Goal: Task Accomplishment & Management: Manage account settings

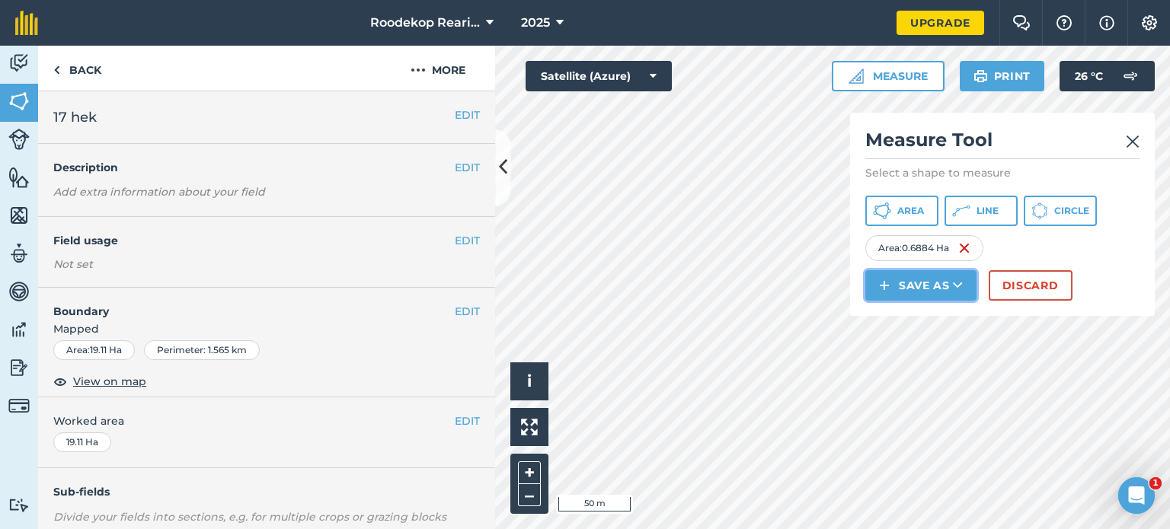
click at [917, 280] on button "Save as" at bounding box center [920, 285] width 111 height 30
click at [926, 322] on link "Field" at bounding box center [920, 320] width 107 height 34
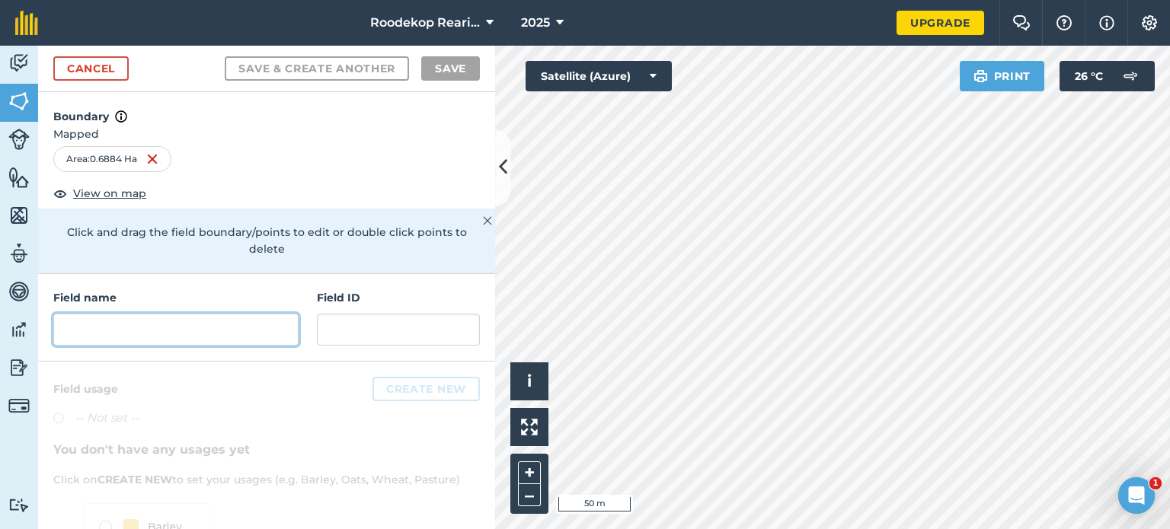
click at [265, 331] on input "text" at bounding box center [175, 330] width 245 height 32
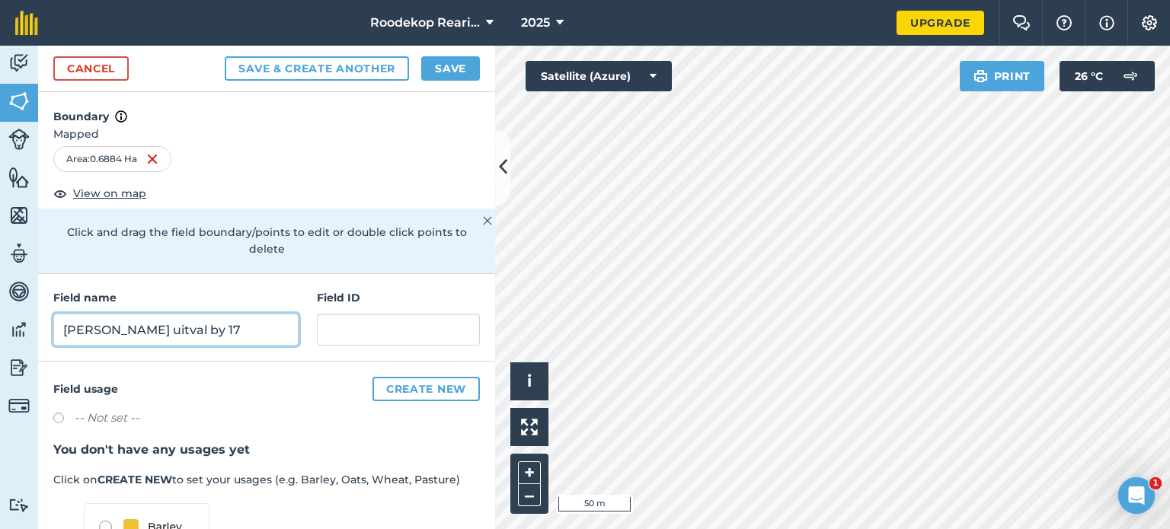
type input "[PERSON_NAME] uitval by 17"
click at [471, 62] on button "Save" at bounding box center [450, 68] width 59 height 24
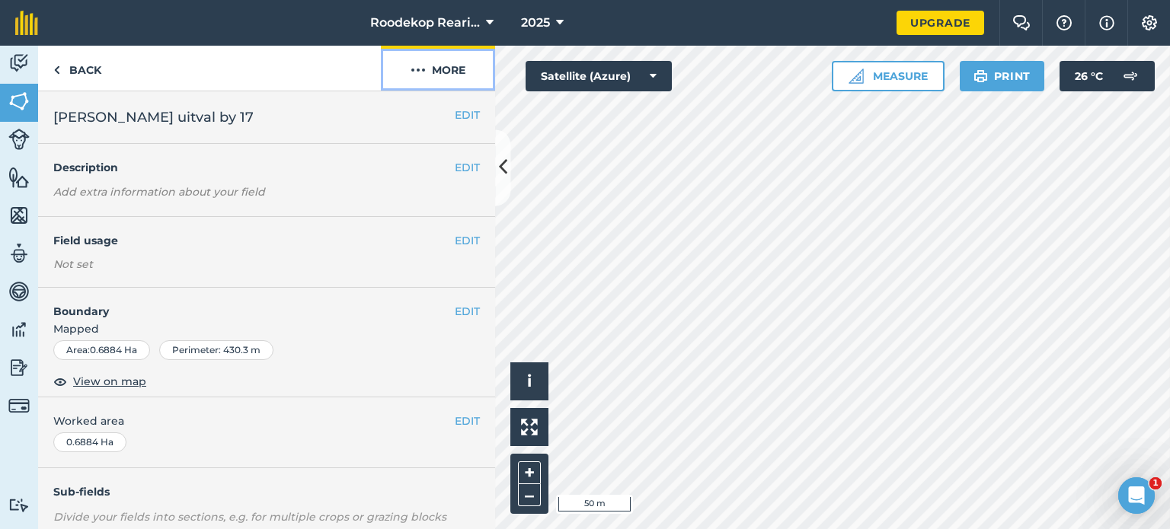
click at [445, 54] on button "More" at bounding box center [438, 68] width 114 height 45
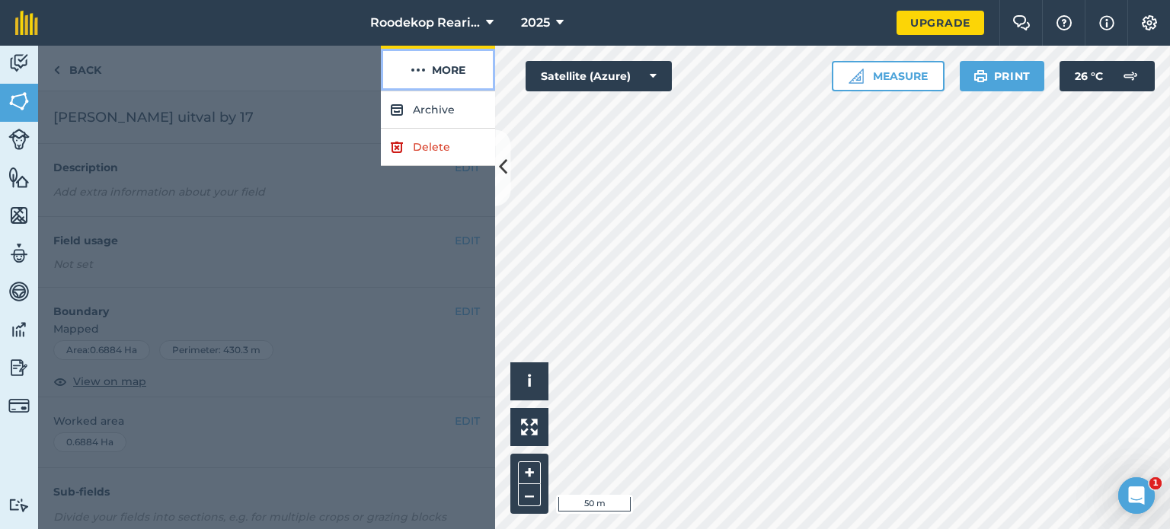
click at [443, 64] on button "More" at bounding box center [438, 68] width 114 height 45
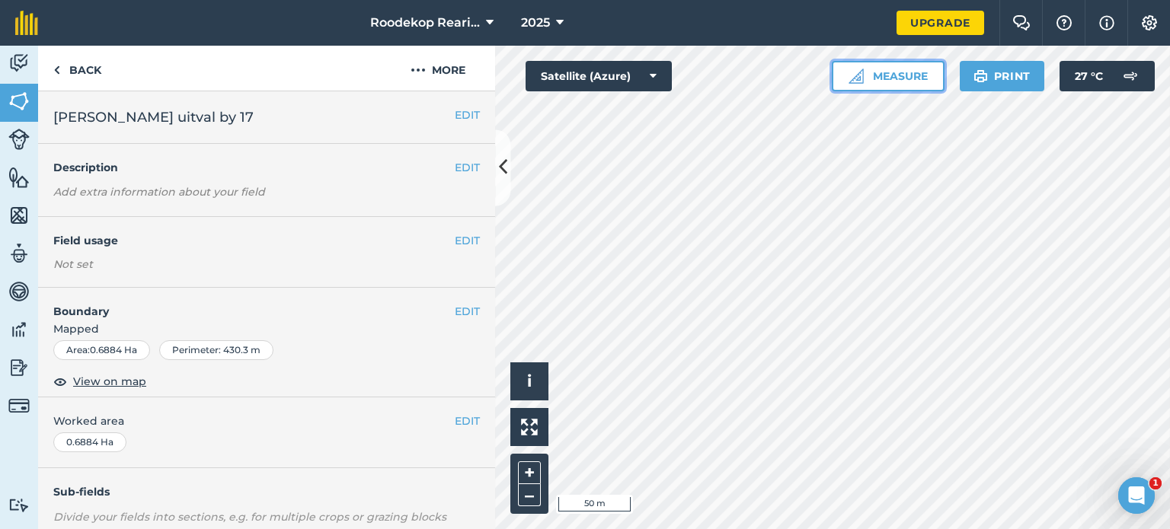
click at [898, 76] on button "Measure" at bounding box center [888, 76] width 113 height 30
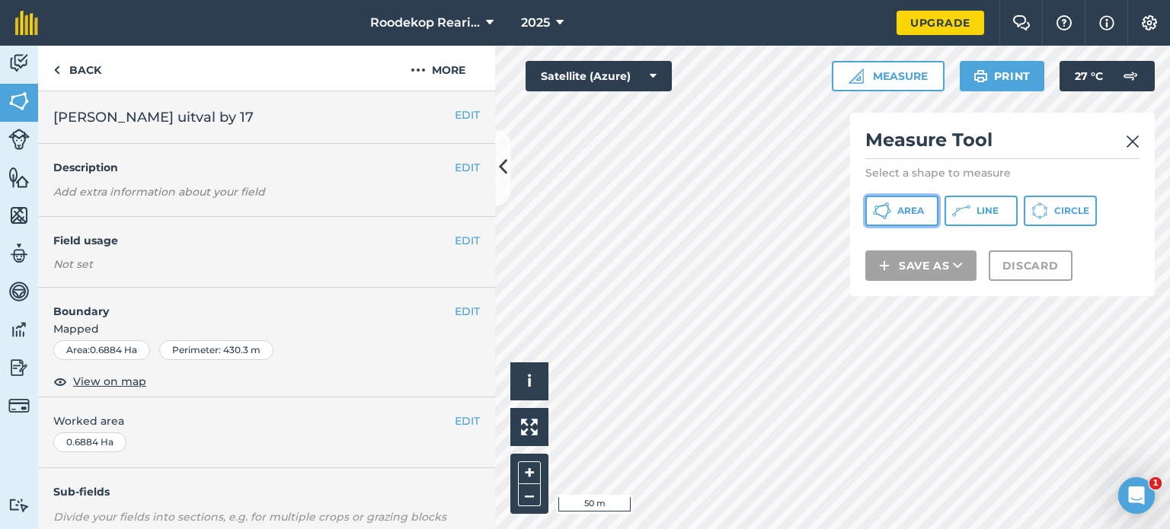
click at [899, 219] on button "Area" at bounding box center [901, 211] width 73 height 30
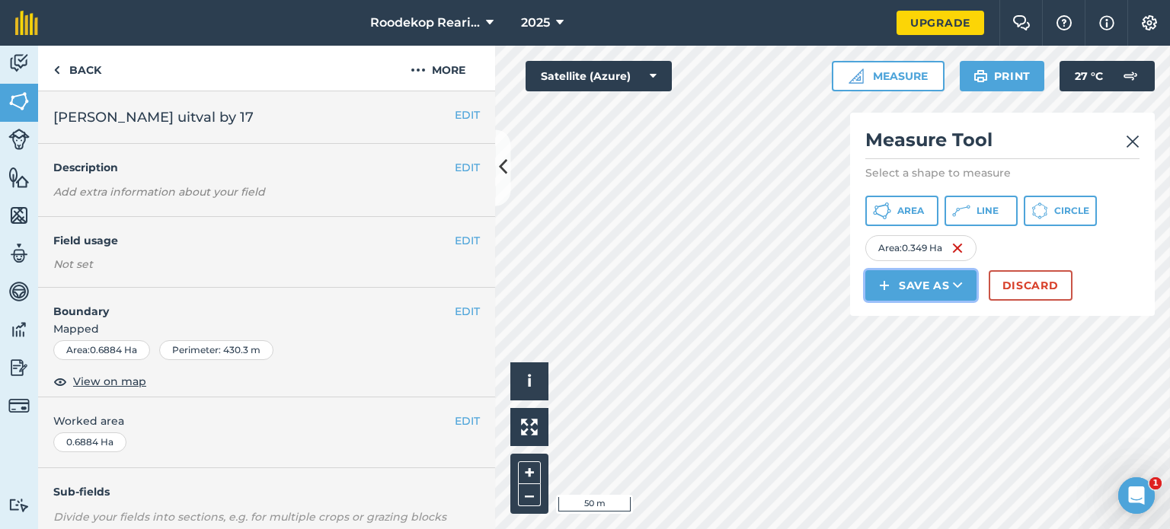
click at [914, 270] on button "Save as" at bounding box center [920, 285] width 111 height 30
click at [902, 325] on link "Field" at bounding box center [920, 320] width 107 height 34
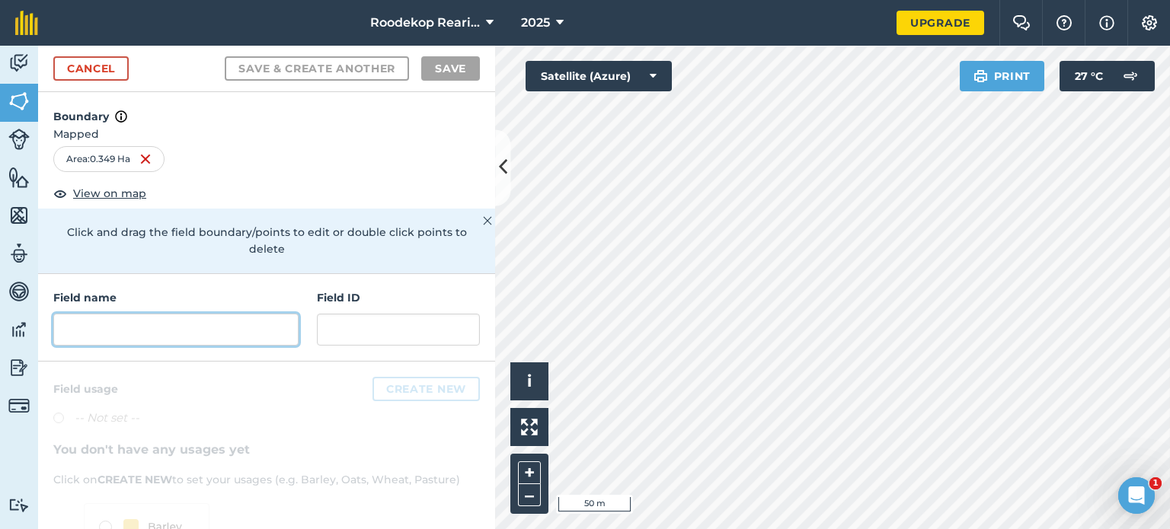
click at [191, 334] on input "text" at bounding box center [175, 330] width 245 height 32
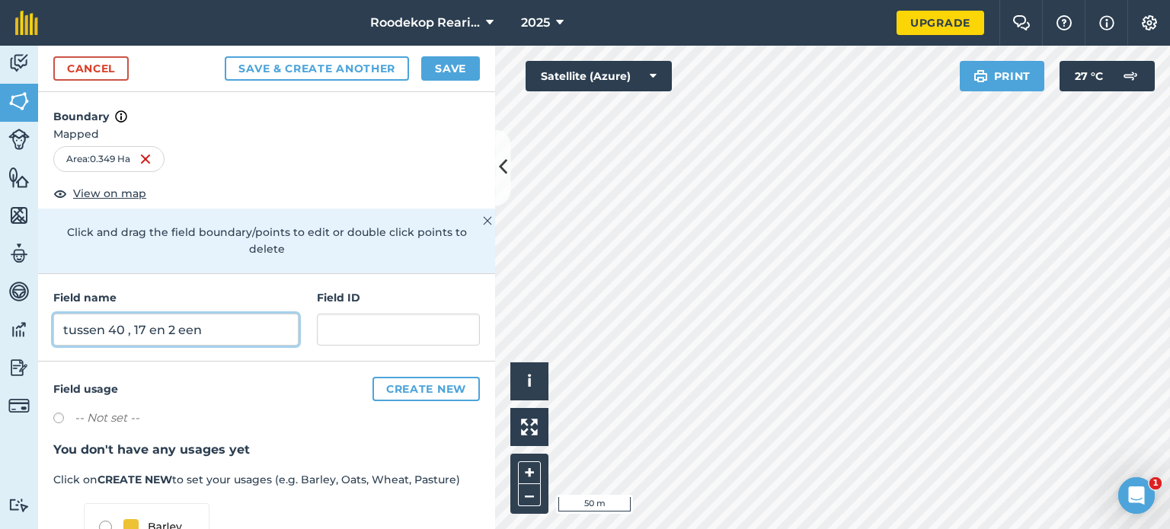
type input "tussen 40 , 17 en 2 een"
click at [433, 60] on button "Save" at bounding box center [450, 68] width 59 height 24
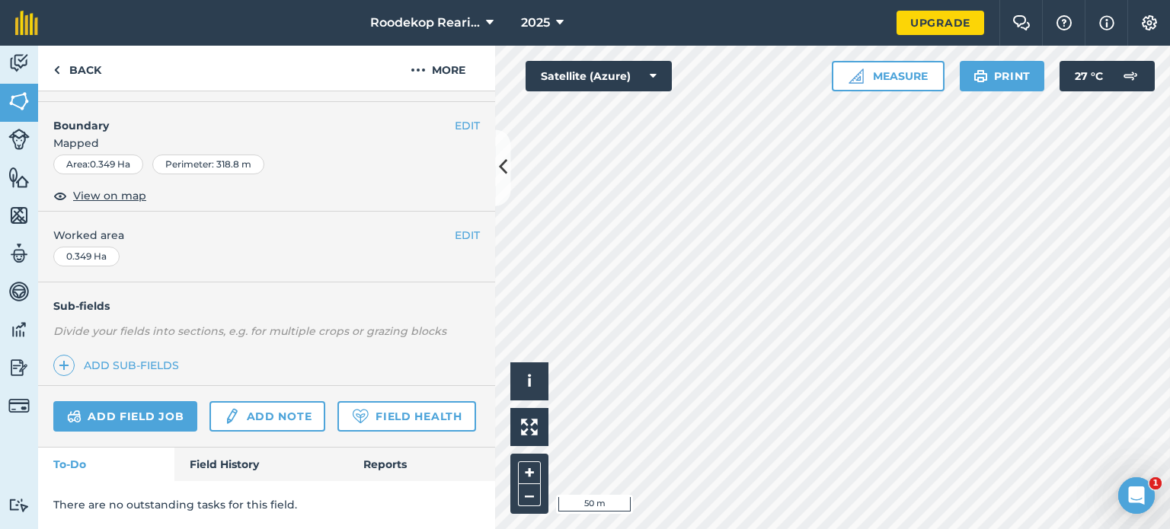
scroll to position [225, 0]
click at [226, 468] on link "Field History" at bounding box center [260, 465] width 173 height 34
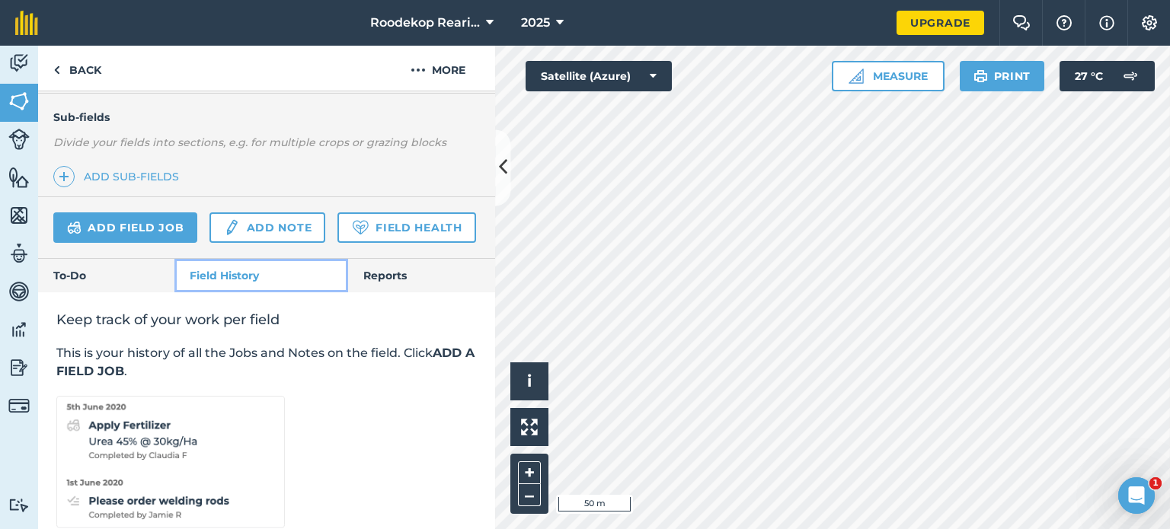
scroll to position [67, 0]
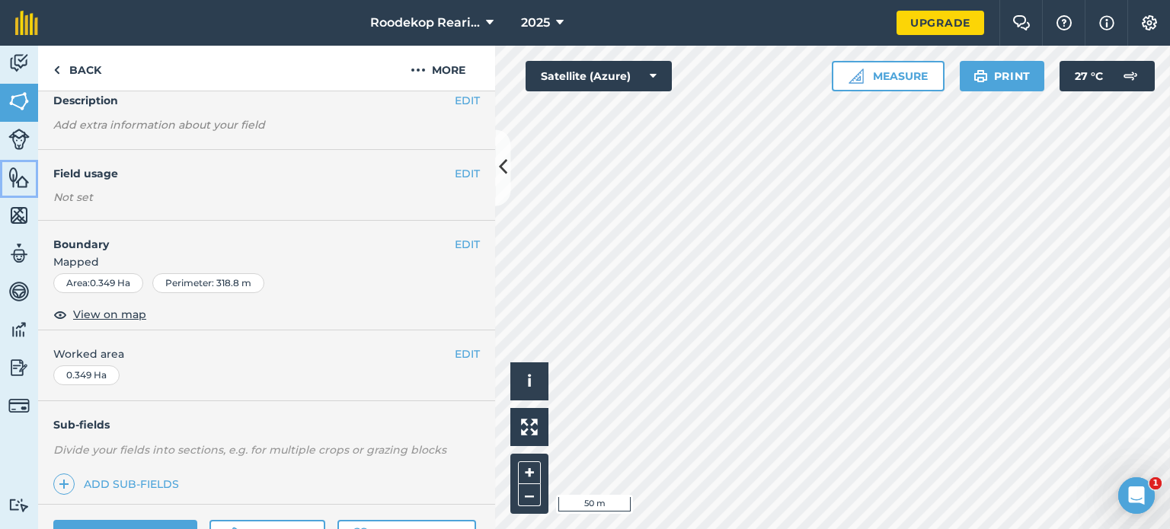
click at [18, 187] on img at bounding box center [18, 177] width 21 height 23
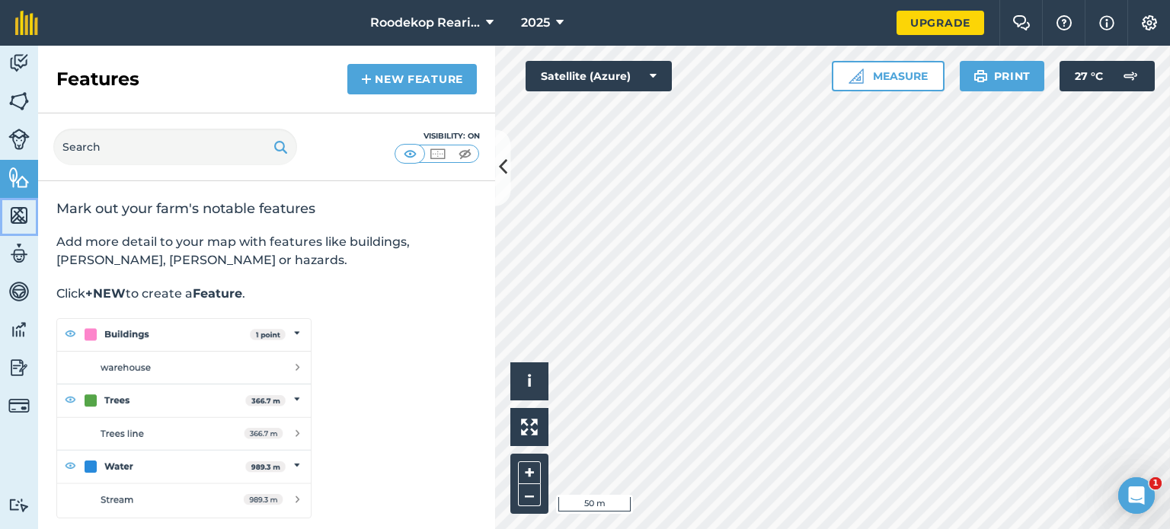
click at [15, 204] on img at bounding box center [18, 215] width 21 height 23
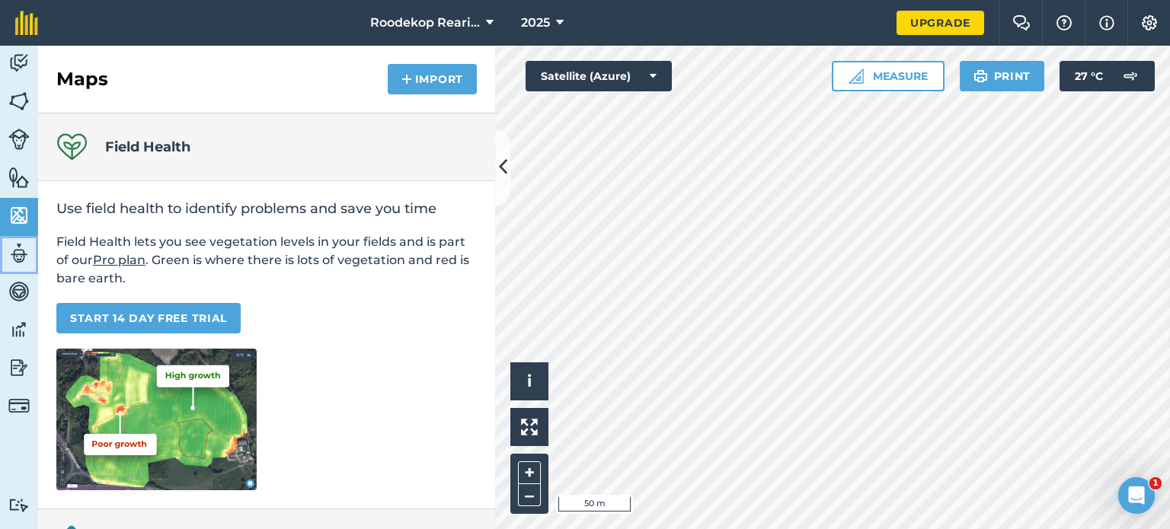
click at [16, 244] on img at bounding box center [18, 253] width 21 height 23
select select "MEMBER"
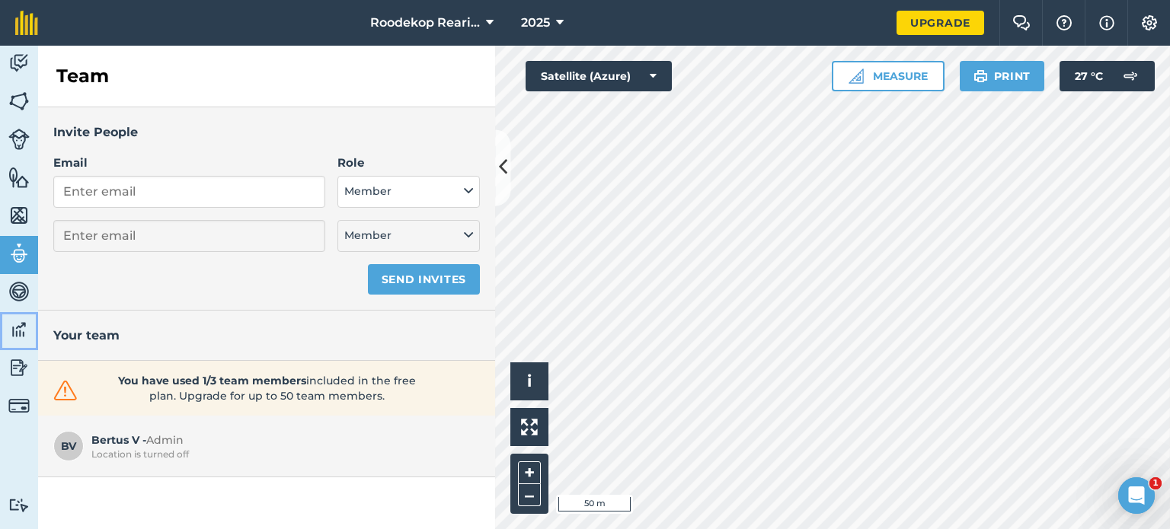
click at [11, 331] on img at bounding box center [18, 329] width 21 height 23
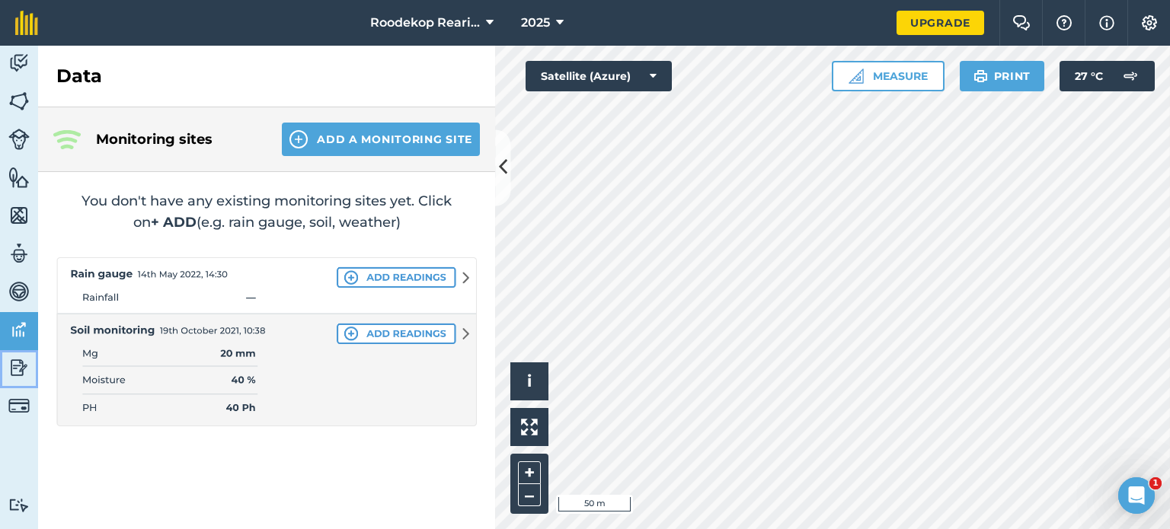
click at [12, 363] on img at bounding box center [18, 367] width 21 height 23
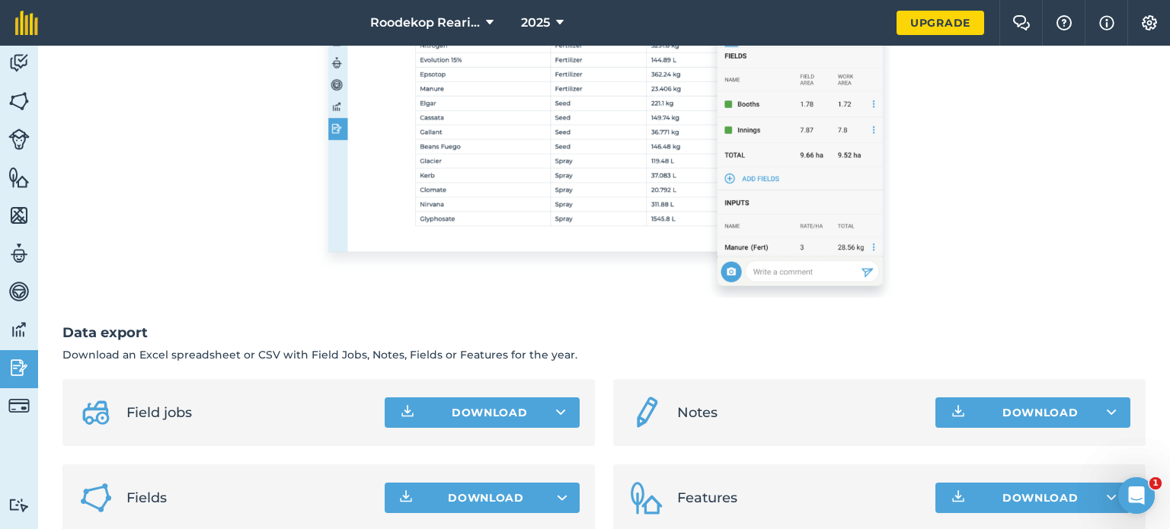
scroll to position [369, 0]
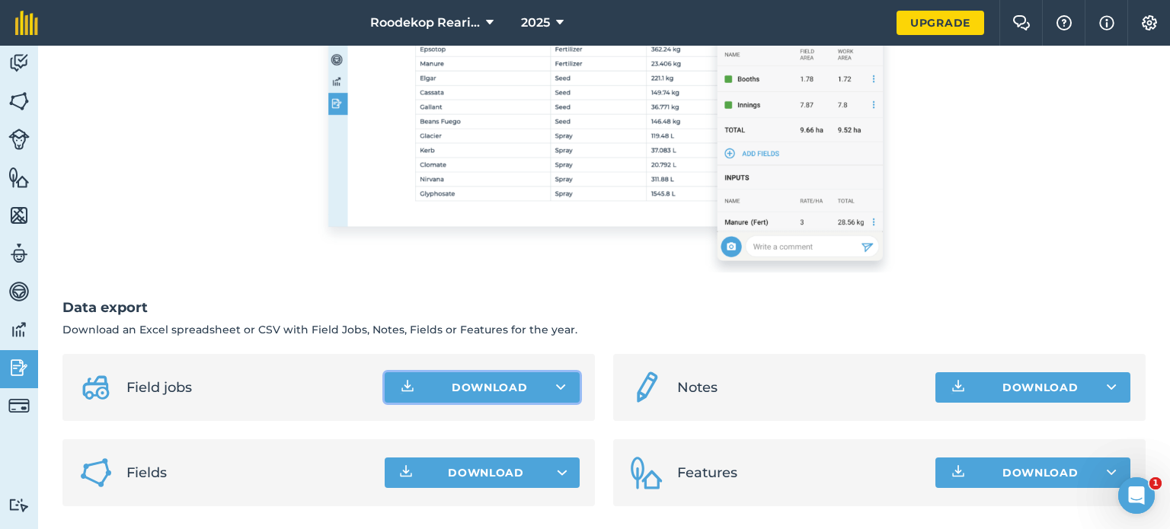
click at [557, 385] on icon at bounding box center [561, 387] width 10 height 15
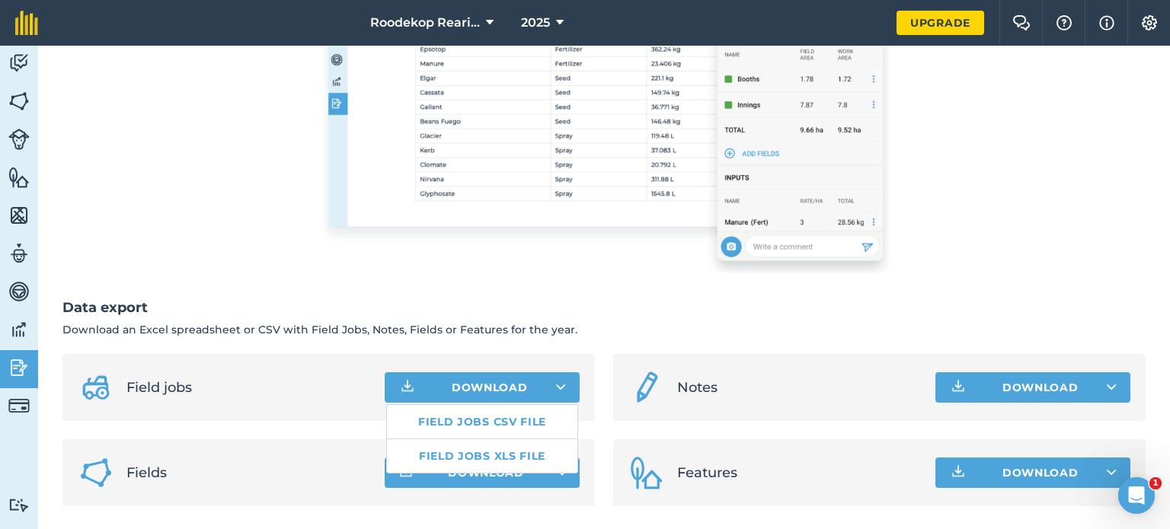
click at [327, 401] on li "Field jobs Download Field jobs CSV file Field jobs XLS file" at bounding box center [328, 387] width 532 height 67
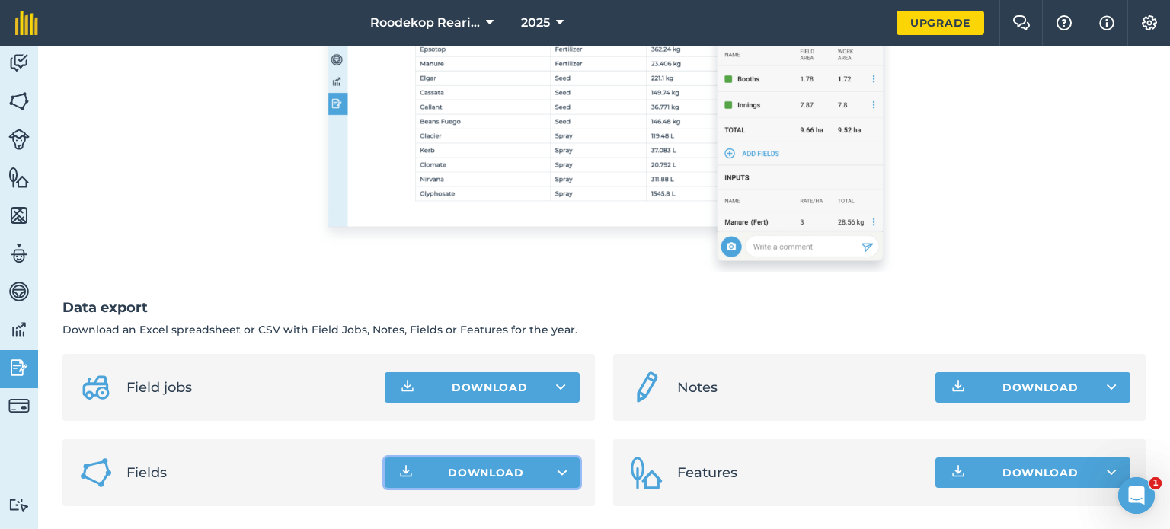
click at [552, 481] on button "Download" at bounding box center [482, 473] width 195 height 30
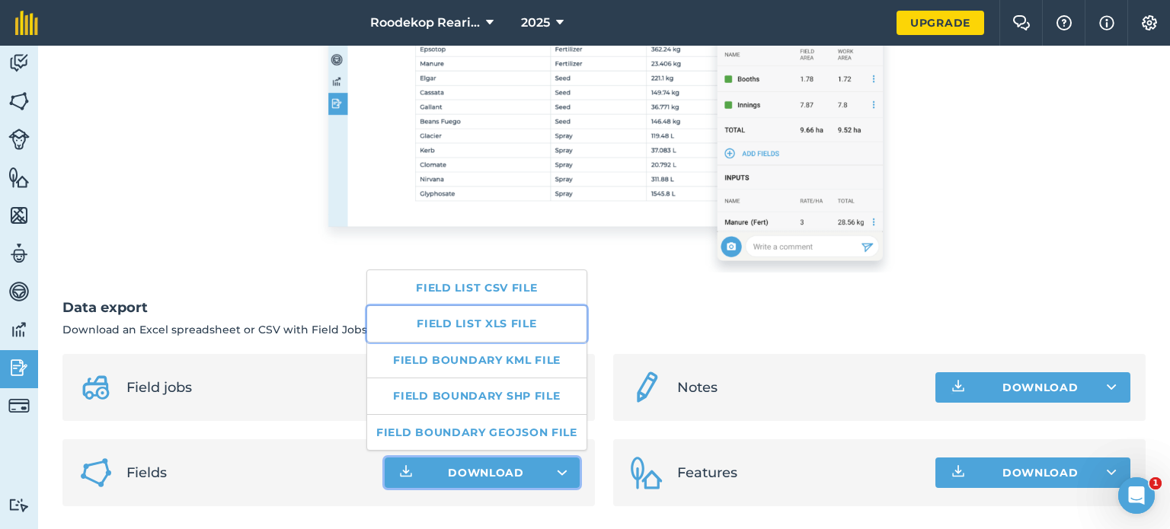
click at [465, 336] on link "Field list XLS file" at bounding box center [476, 323] width 219 height 35
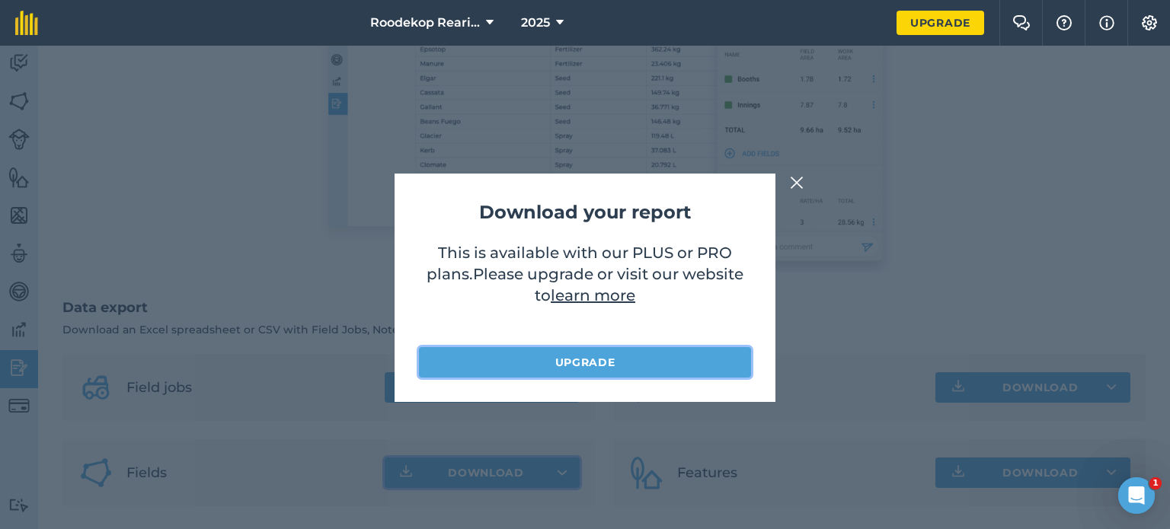
click at [577, 359] on link "Upgrade" at bounding box center [585, 362] width 332 height 30
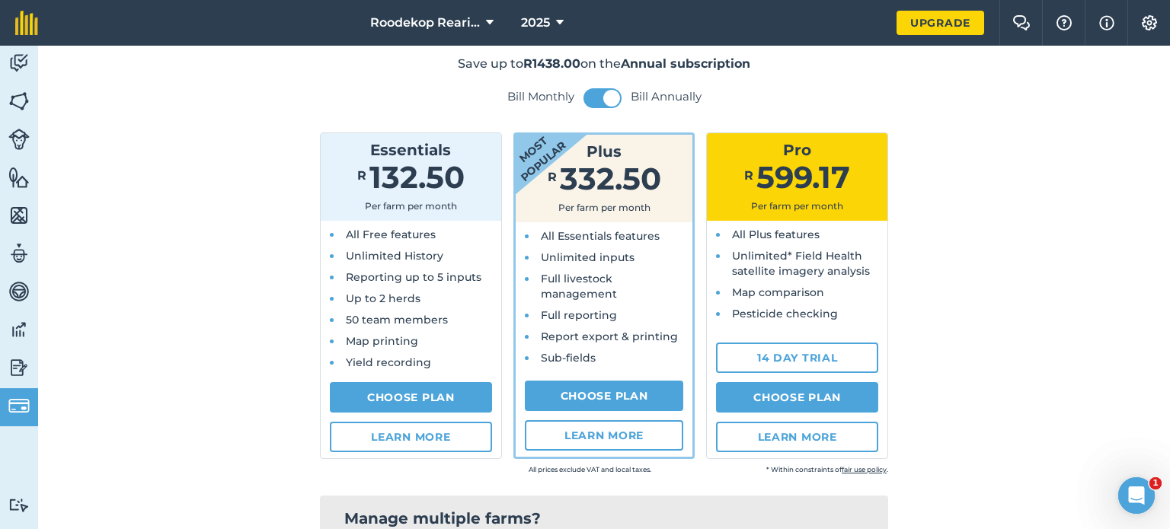
scroll to position [76, 0]
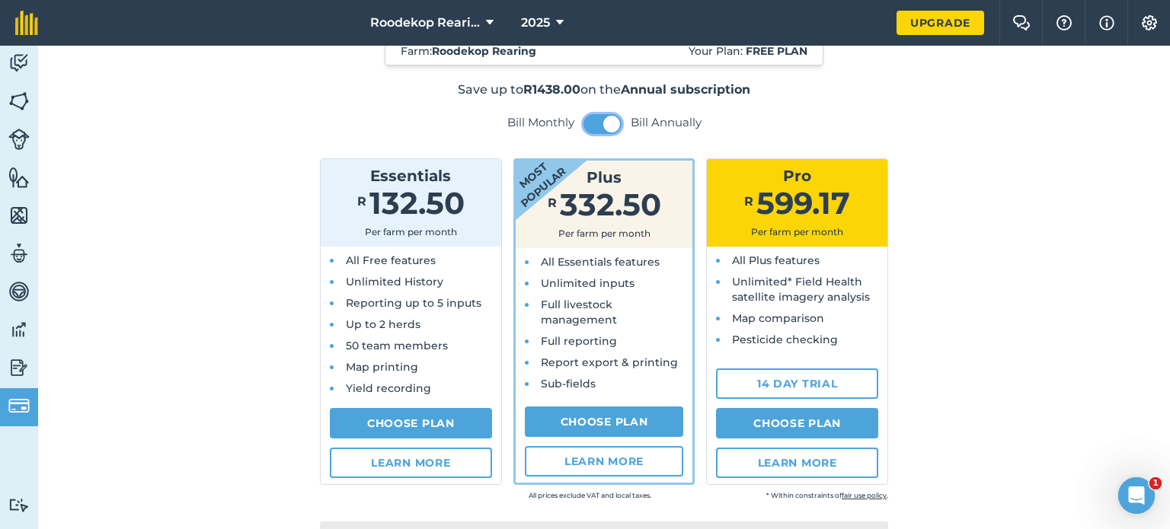
click at [605, 117] on span at bounding box center [611, 124] width 17 height 17
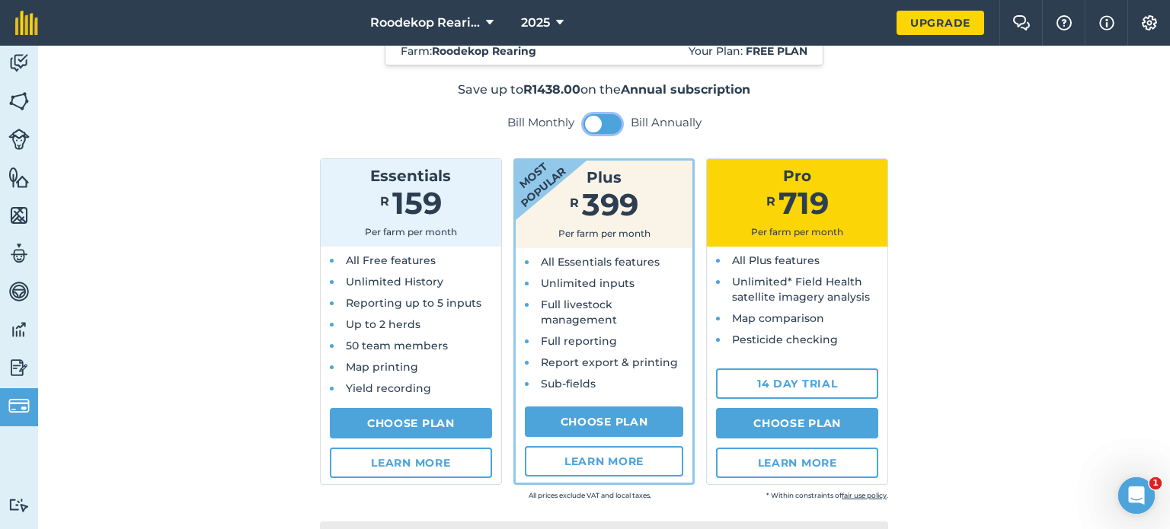
click at [597, 119] on button at bounding box center [602, 124] width 38 height 20
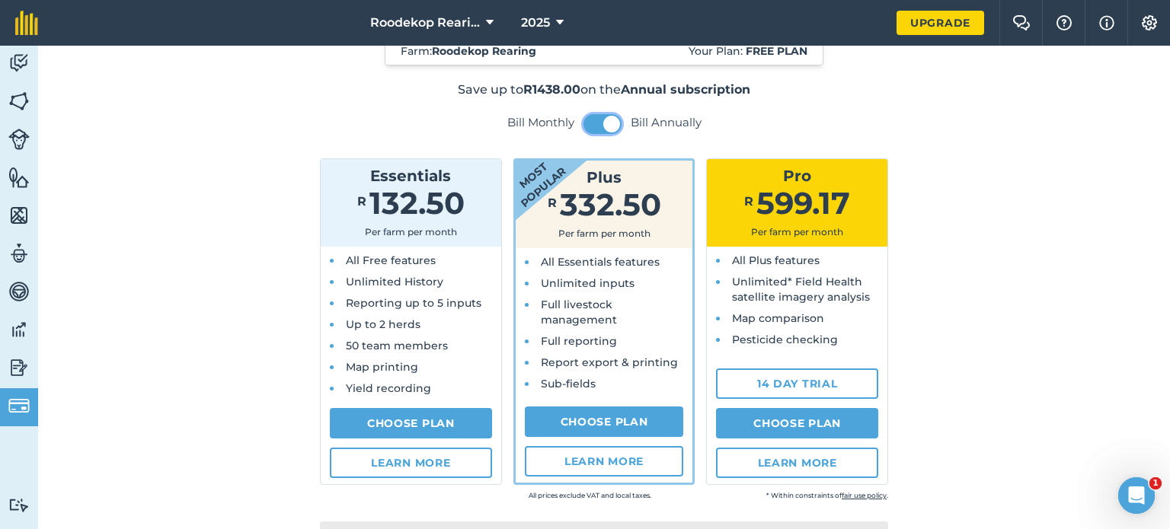
click at [603, 127] on span at bounding box center [611, 124] width 17 height 17
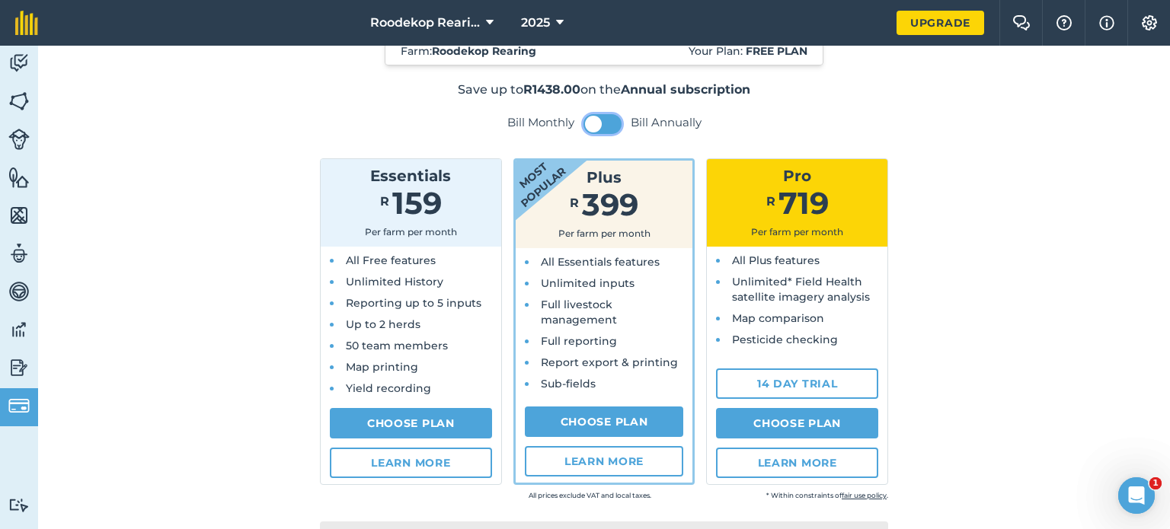
click at [600, 127] on button at bounding box center [602, 124] width 38 height 20
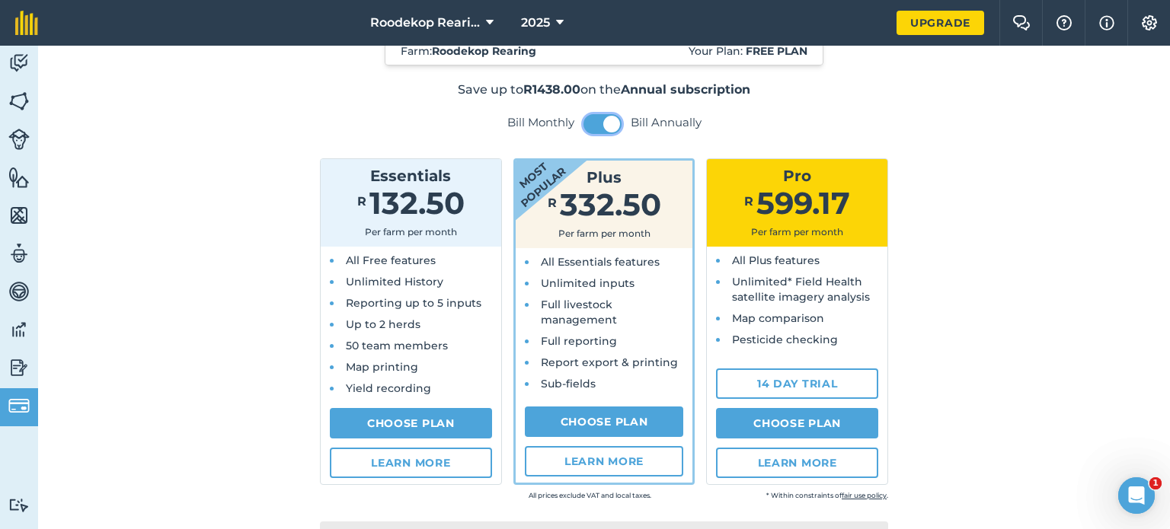
click at [603, 127] on span at bounding box center [611, 124] width 17 height 17
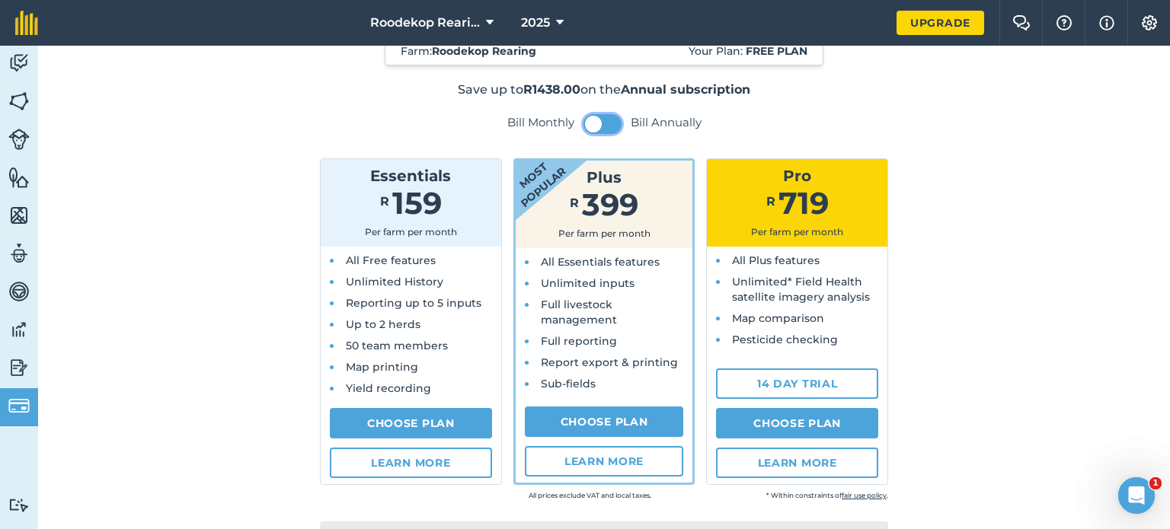
click at [600, 127] on button at bounding box center [602, 124] width 38 height 20
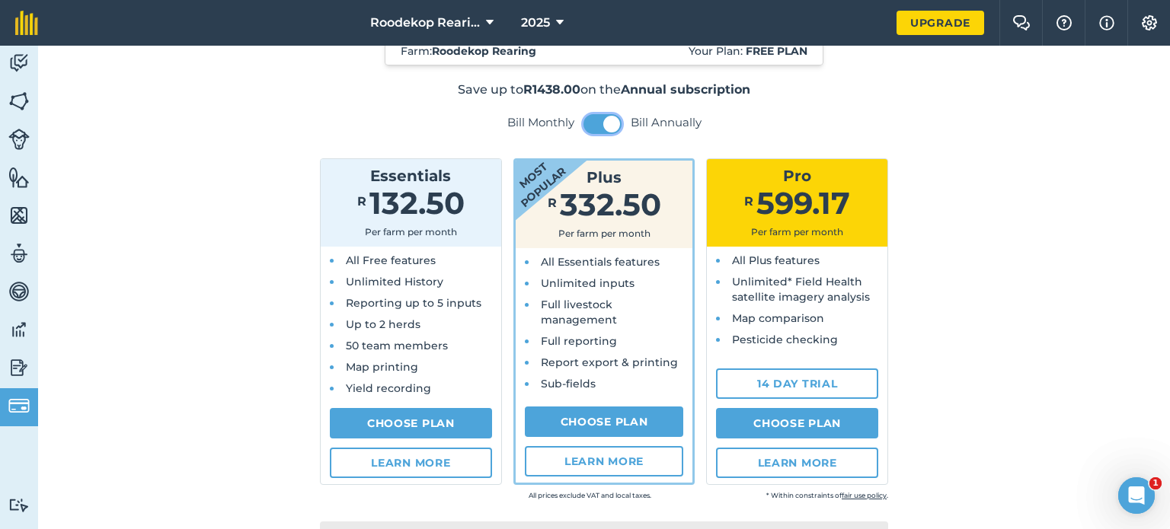
click at [603, 127] on span at bounding box center [611, 124] width 17 height 17
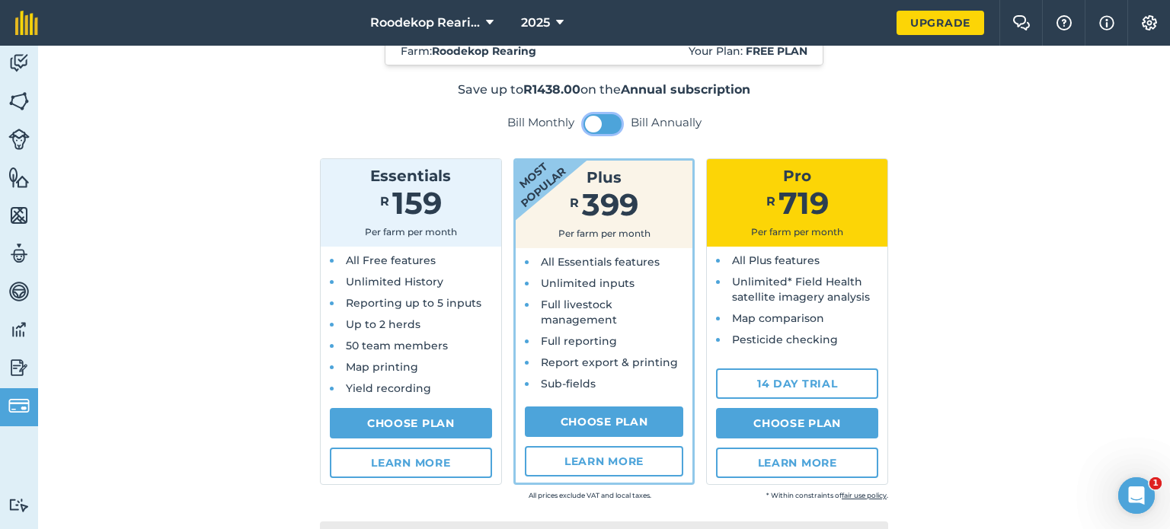
click at [600, 127] on button at bounding box center [602, 124] width 38 height 20
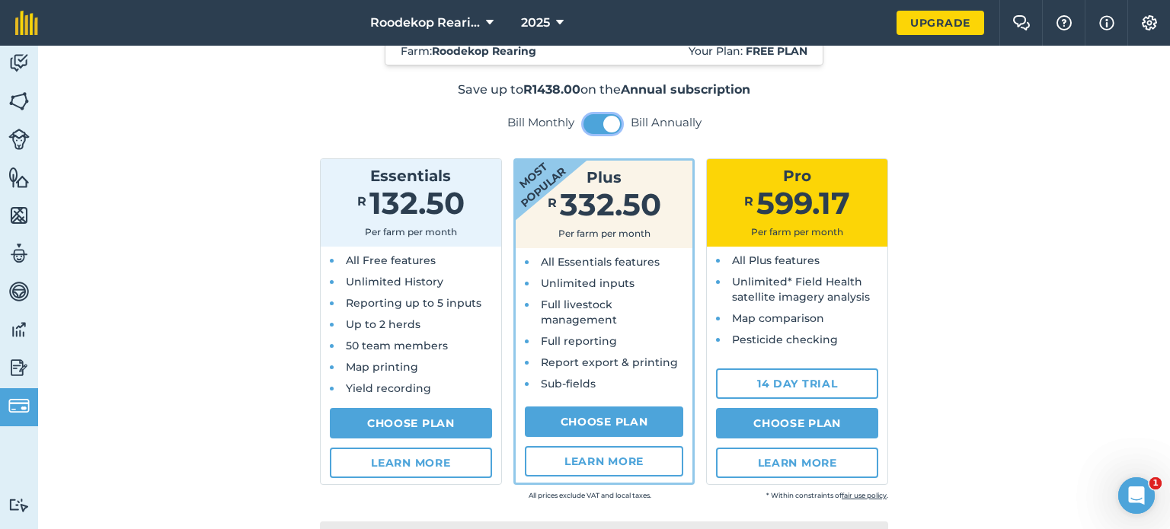
click at [603, 127] on span at bounding box center [611, 124] width 17 height 17
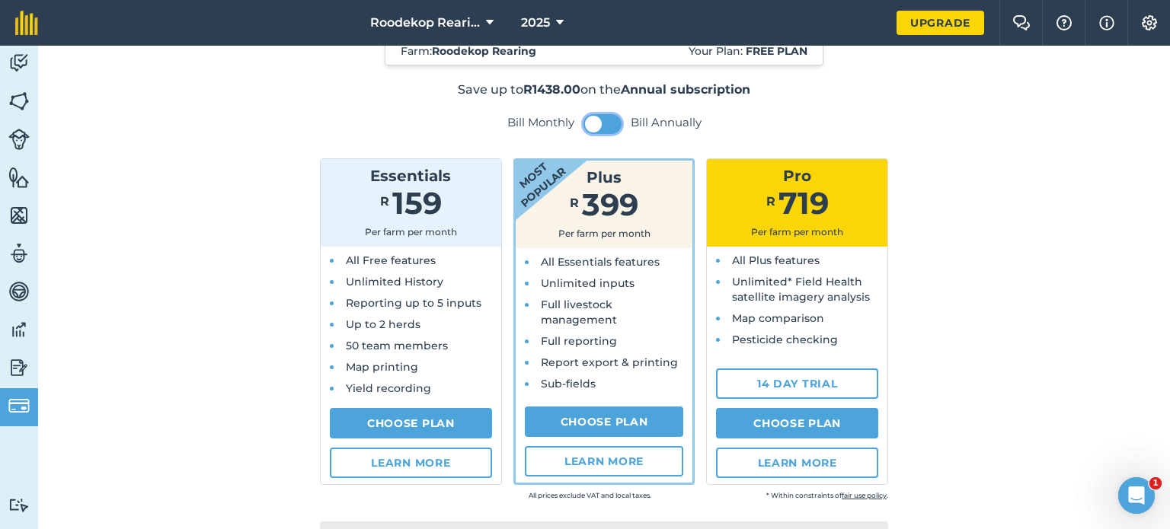
click at [588, 121] on span at bounding box center [593, 124] width 17 height 17
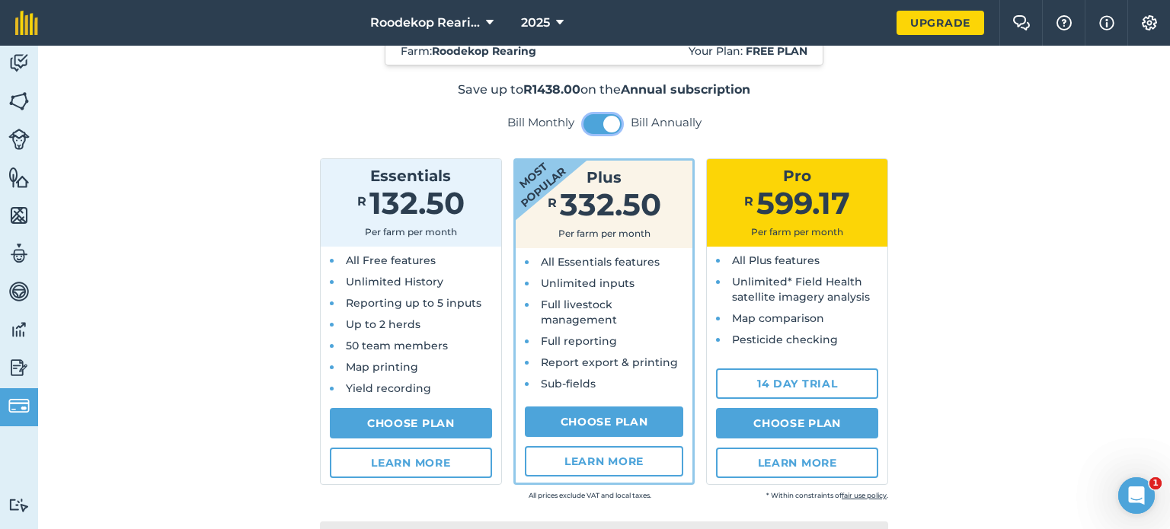
click at [603, 126] on span at bounding box center [611, 124] width 17 height 17
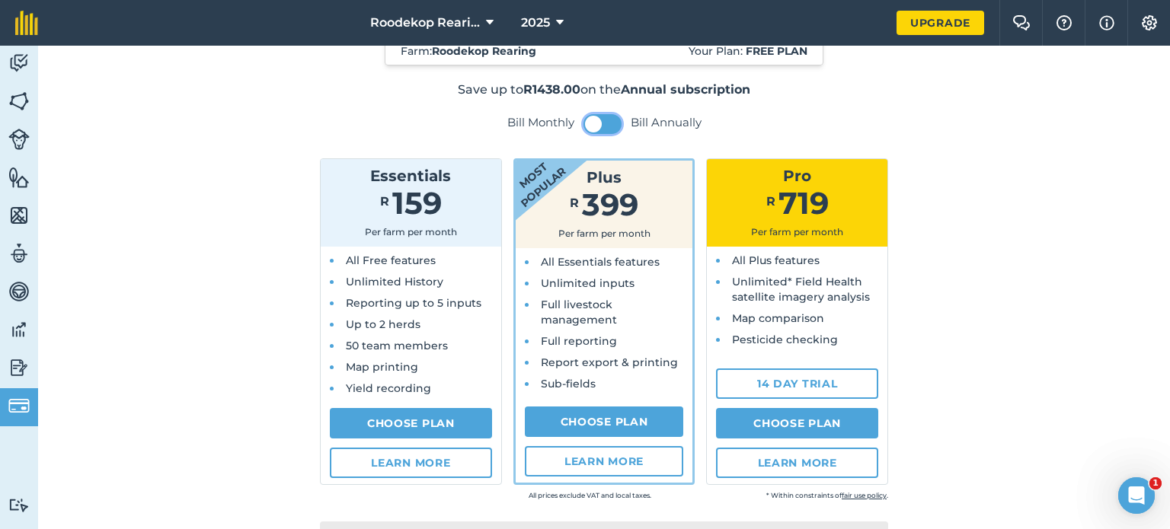
click at [597, 126] on button at bounding box center [602, 124] width 38 height 20
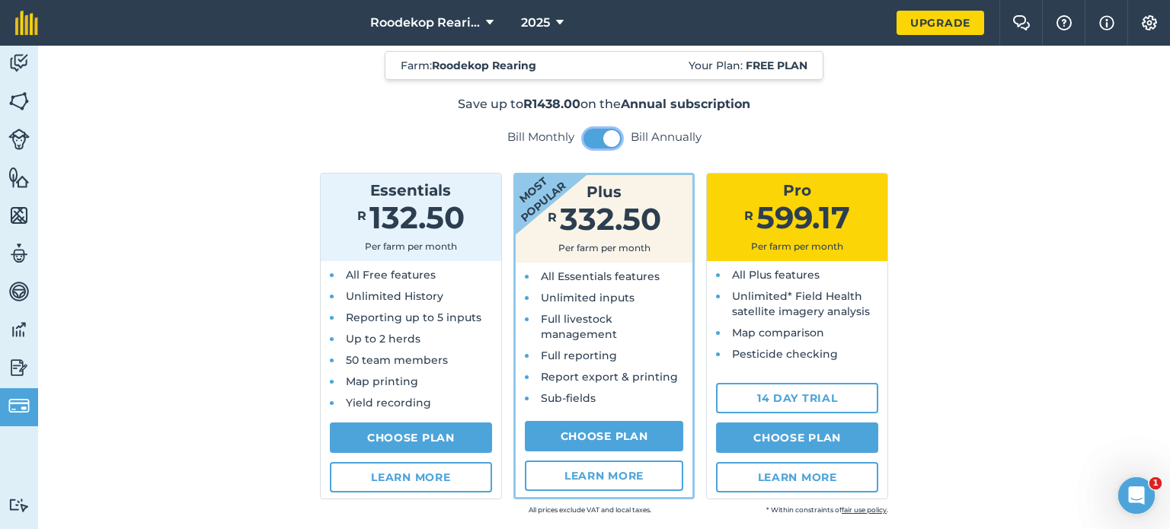
scroll to position [0, 0]
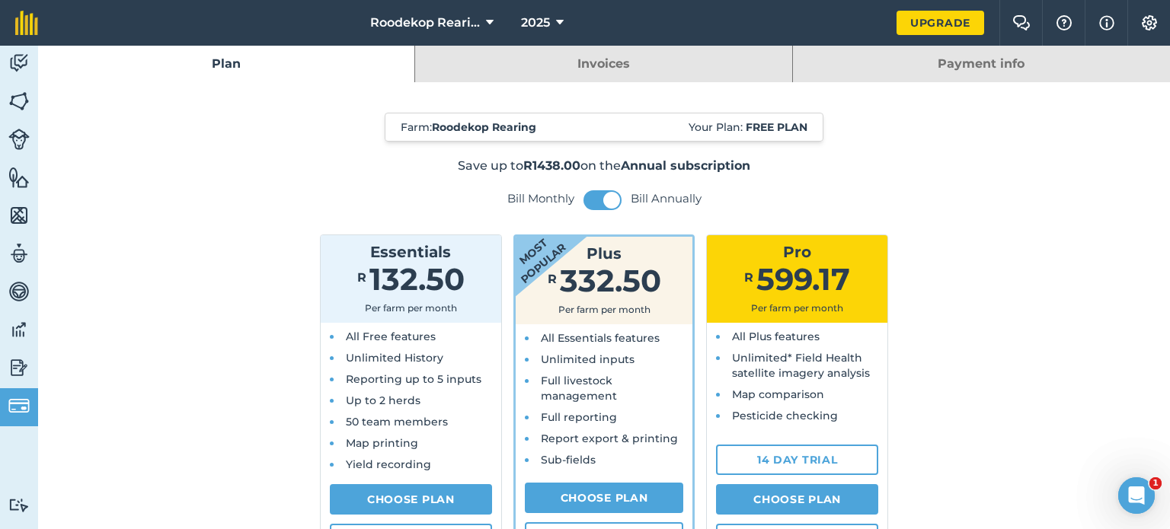
click at [209, 63] on link "Plan" at bounding box center [226, 64] width 376 height 37
click at [15, 75] on link "Activity" at bounding box center [19, 65] width 38 height 38
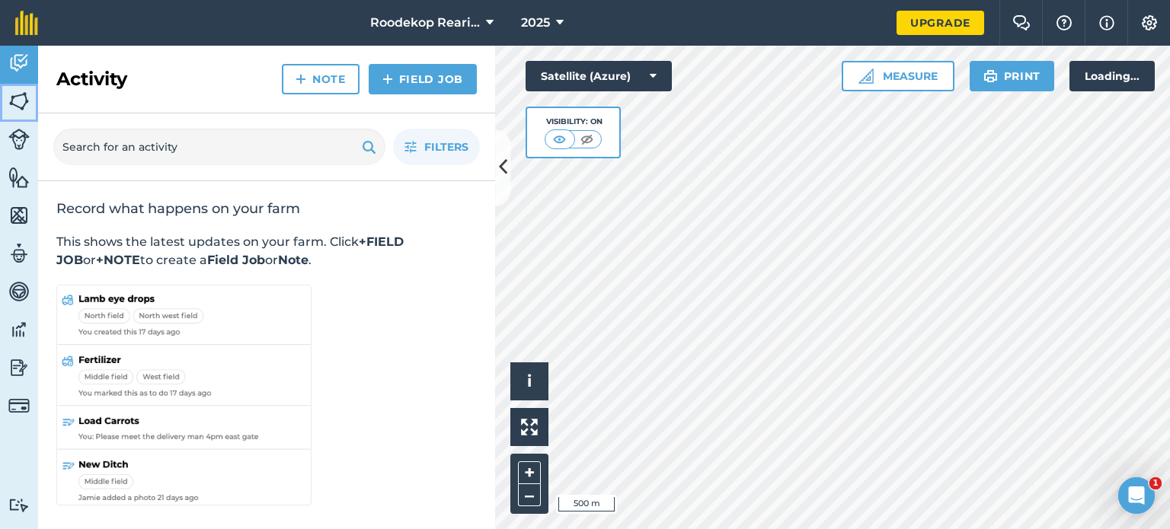
click at [9, 93] on img at bounding box center [18, 101] width 21 height 23
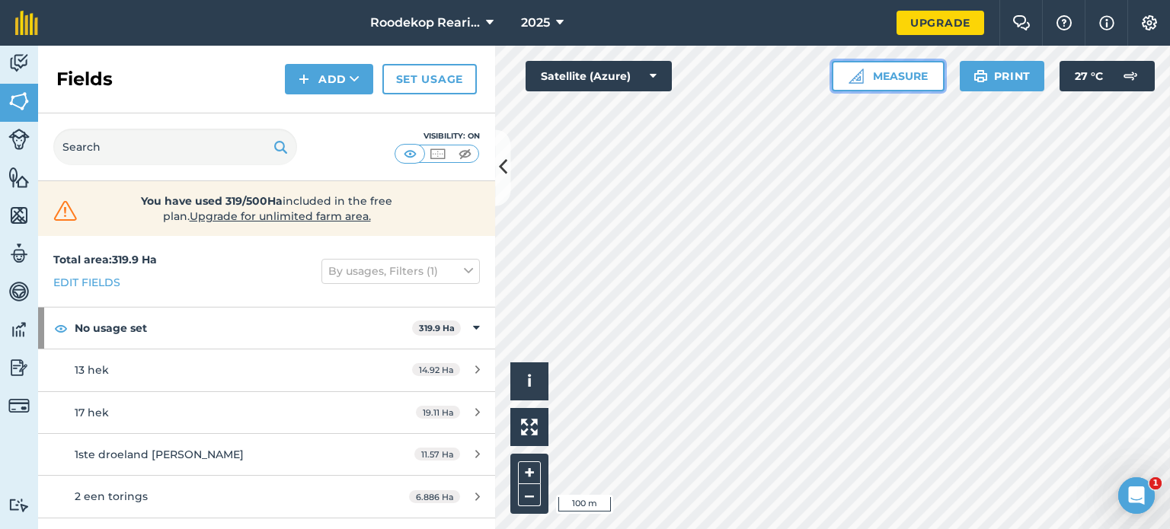
click at [866, 73] on button "Measure" at bounding box center [888, 76] width 113 height 30
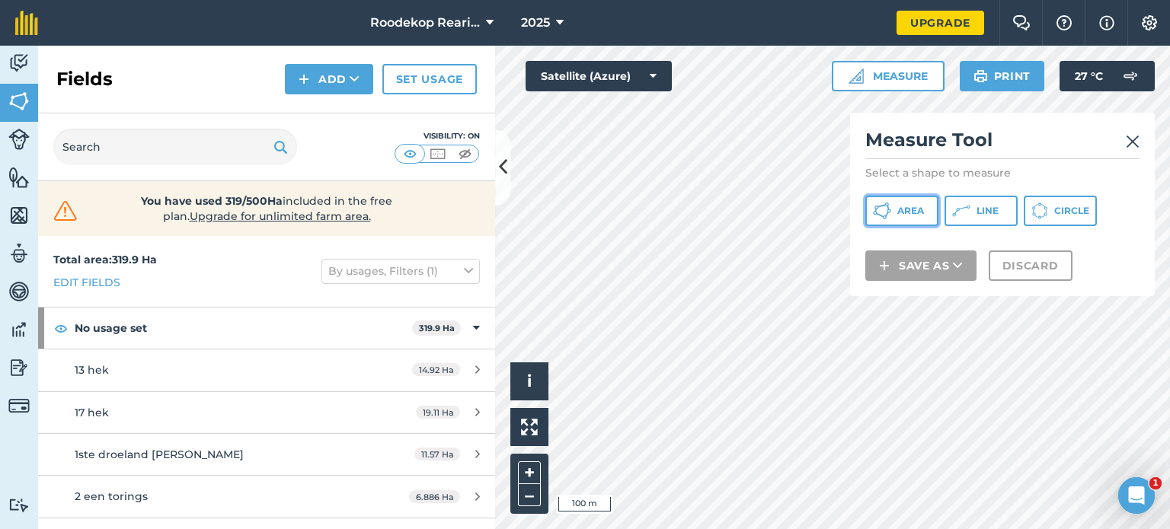
click at [918, 203] on button "Area" at bounding box center [901, 211] width 73 height 30
click at [580, 316] on div "Click to start drawing i © 2025 TomTom, Microsoft 50 m + –" at bounding box center [832, 288] width 675 height 484
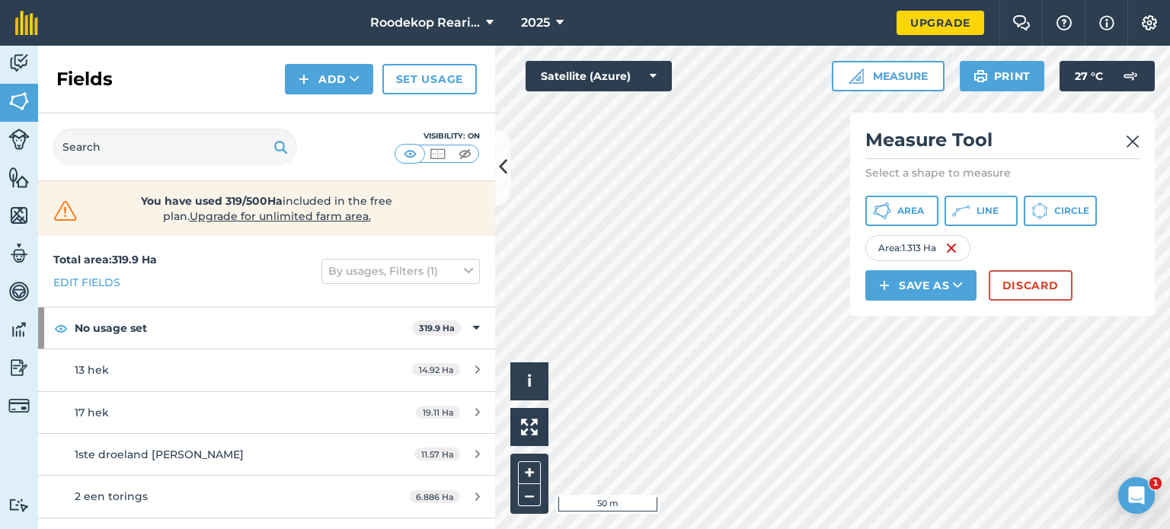
drag, startPoint x: 539, startPoint y: 366, endPoint x: 909, endPoint y: 183, distance: 412.8
click at [909, 183] on div "Click to start drawing i © 2025 TomTom, Microsoft 50 m + – Satellite (Azure) Me…" at bounding box center [832, 288] width 675 height 484
click at [917, 277] on button "Save as" at bounding box center [920, 285] width 111 height 30
click at [921, 309] on link "Field" at bounding box center [920, 320] width 107 height 34
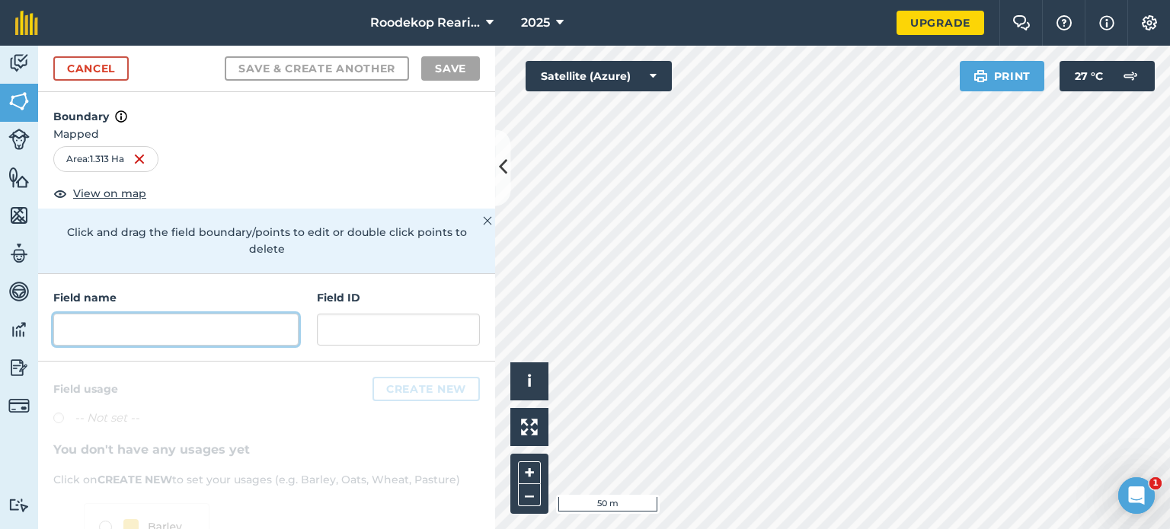
click at [105, 319] on input "text" at bounding box center [175, 330] width 245 height 32
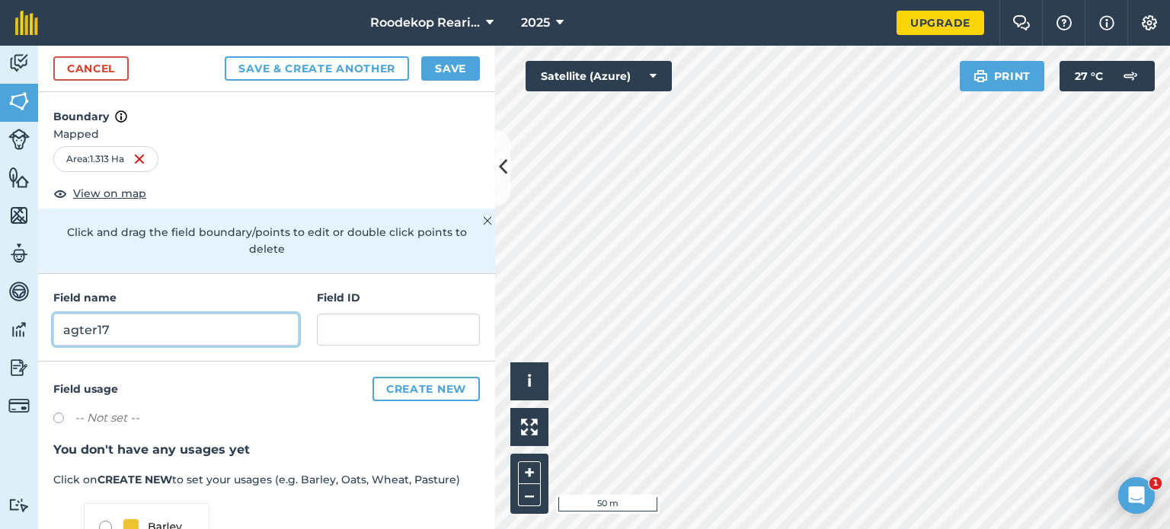
type input "agter17"
click at [444, 70] on button "Save" at bounding box center [450, 68] width 59 height 24
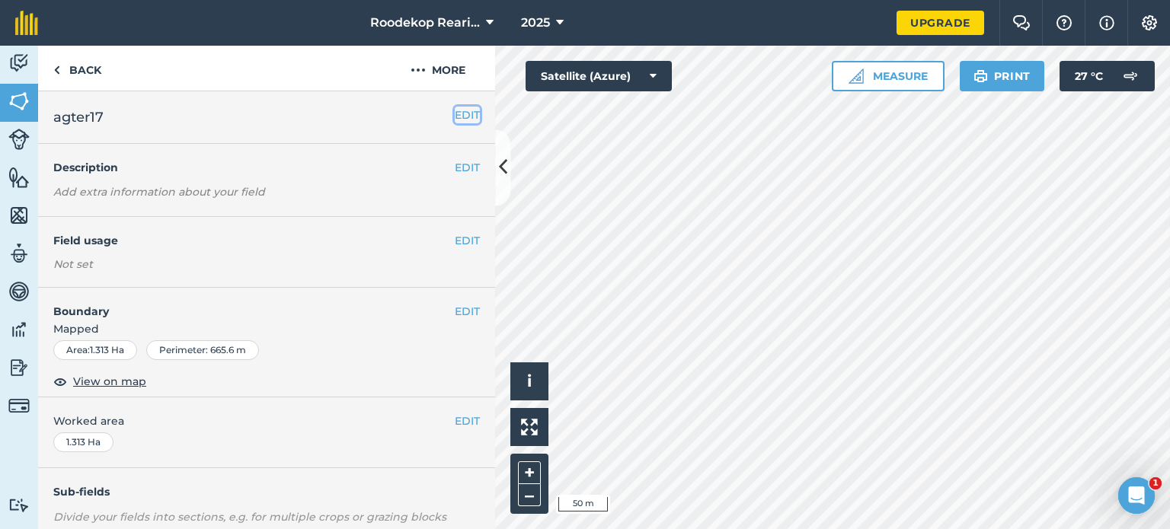
click at [463, 111] on button "EDIT" at bounding box center [467, 115] width 25 height 17
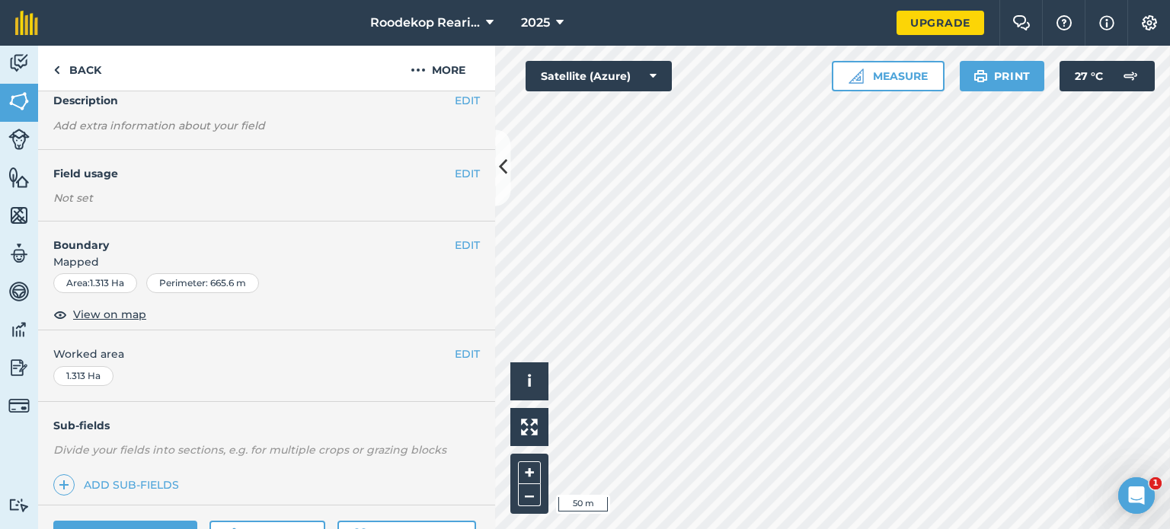
scroll to position [152, 0]
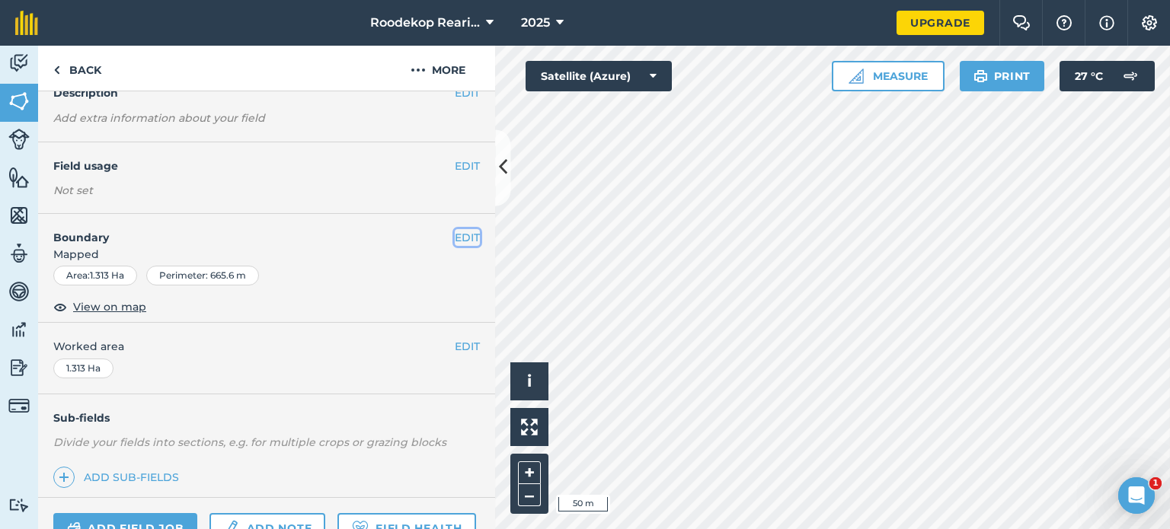
click at [455, 233] on button "EDIT" at bounding box center [467, 237] width 25 height 17
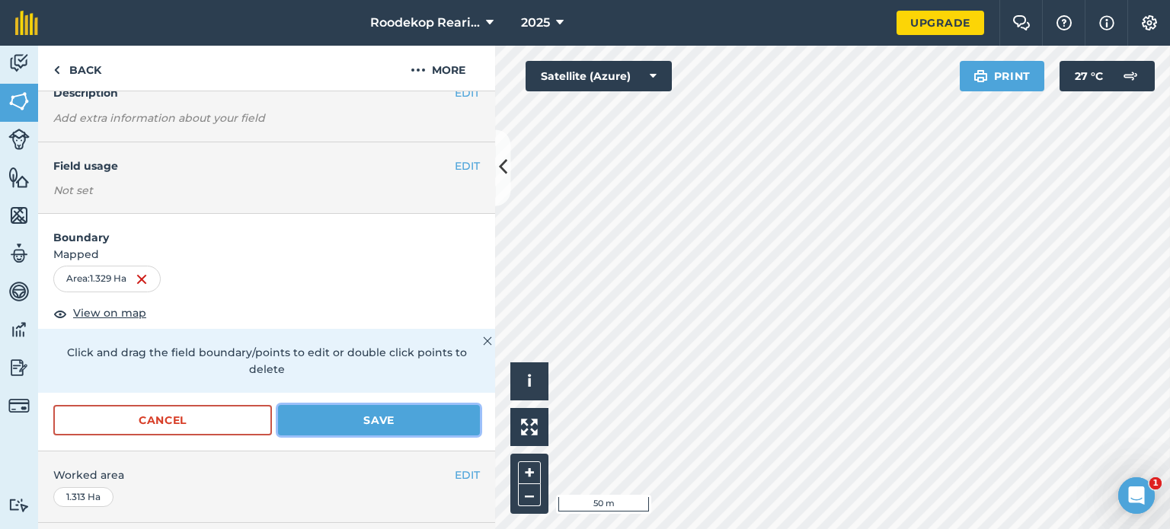
click at [374, 413] on button "Save" at bounding box center [379, 420] width 202 height 30
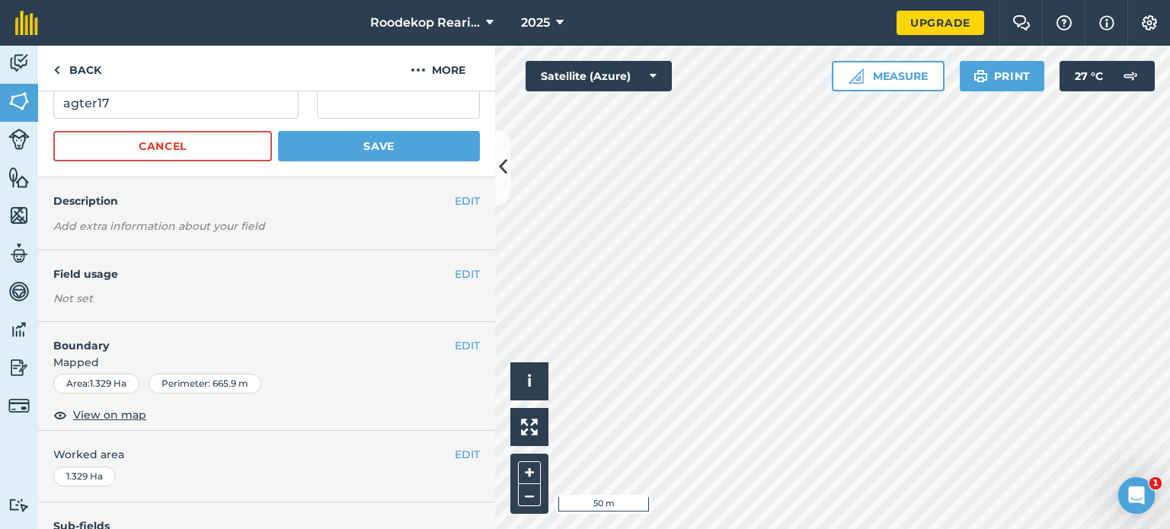
scroll to position [0, 0]
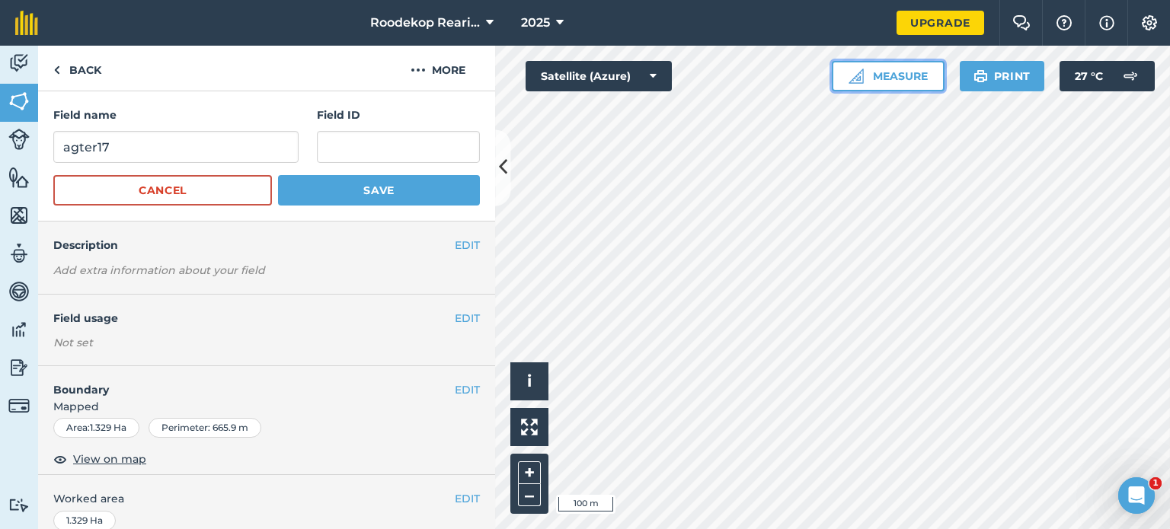
click at [886, 81] on button "Measure" at bounding box center [888, 76] width 113 height 30
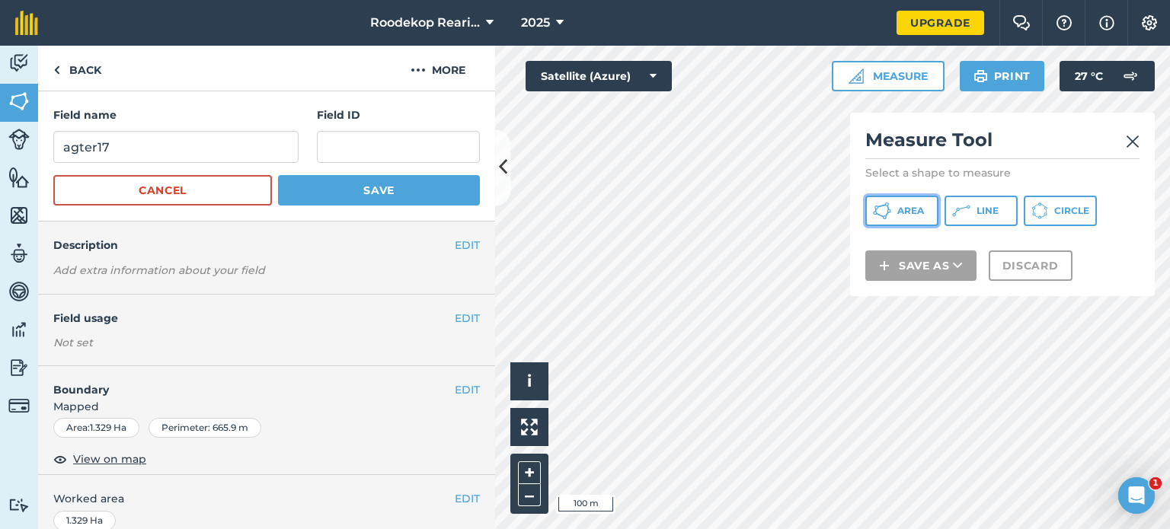
click at [923, 214] on span "Area" at bounding box center [910, 211] width 27 height 12
click at [503, 185] on button at bounding box center [502, 167] width 15 height 76
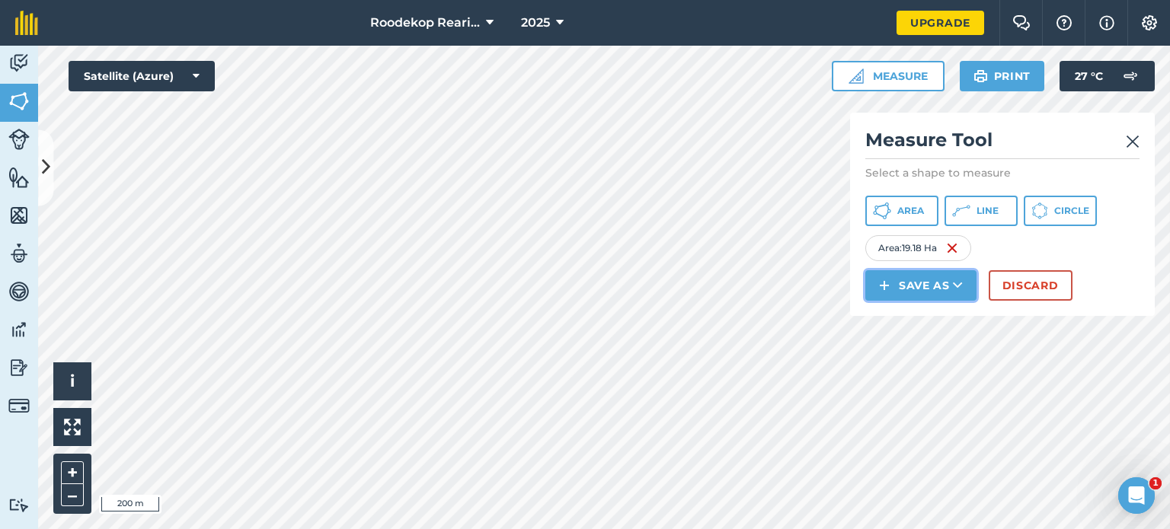
click at [900, 296] on button "Save as" at bounding box center [920, 285] width 111 height 30
click at [905, 314] on link "Field" at bounding box center [920, 320] width 107 height 34
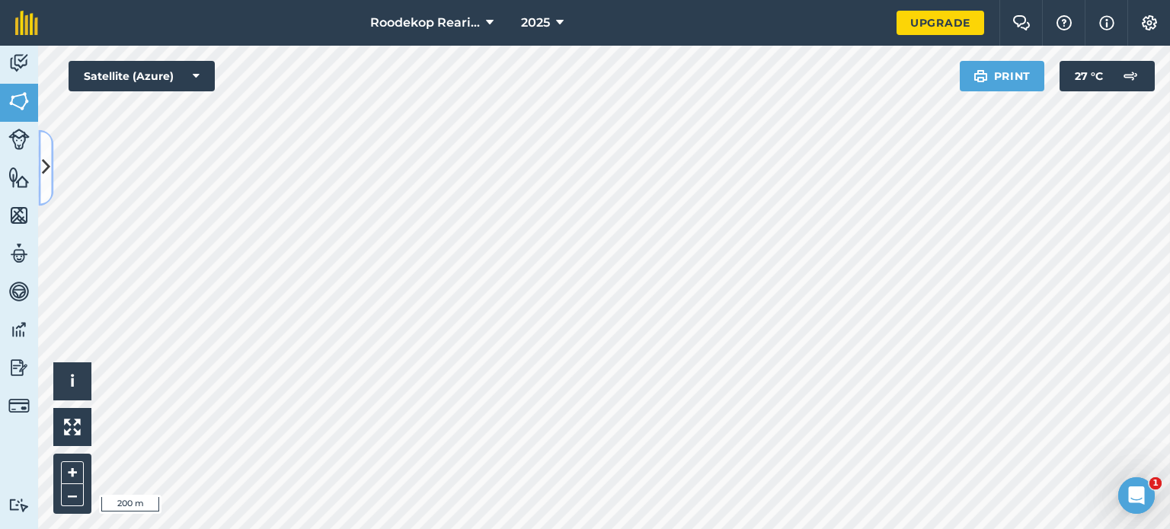
click at [51, 164] on button at bounding box center [45, 167] width 15 height 76
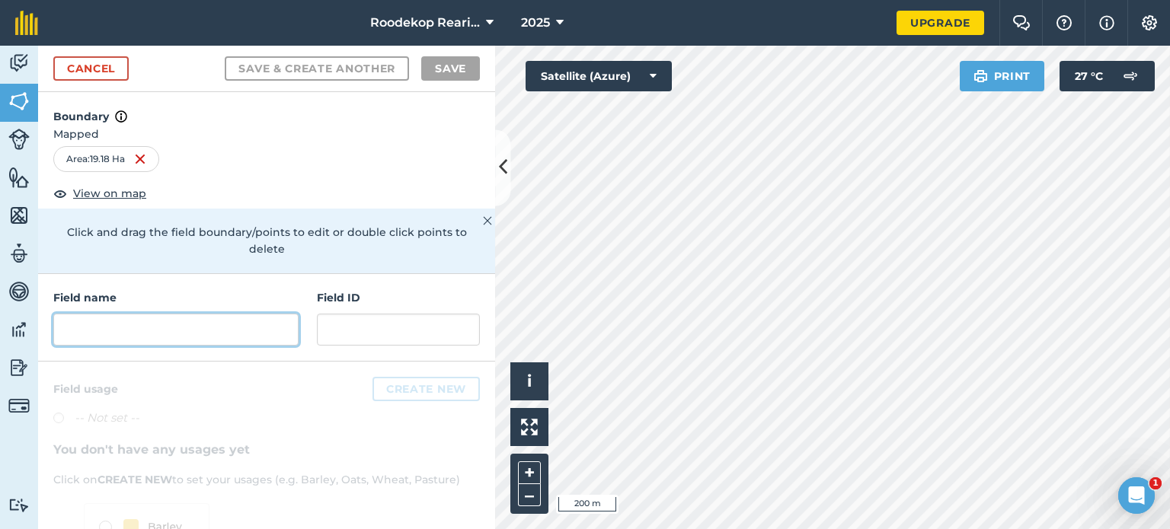
click at [81, 319] on input "text" at bounding box center [175, 330] width 245 height 32
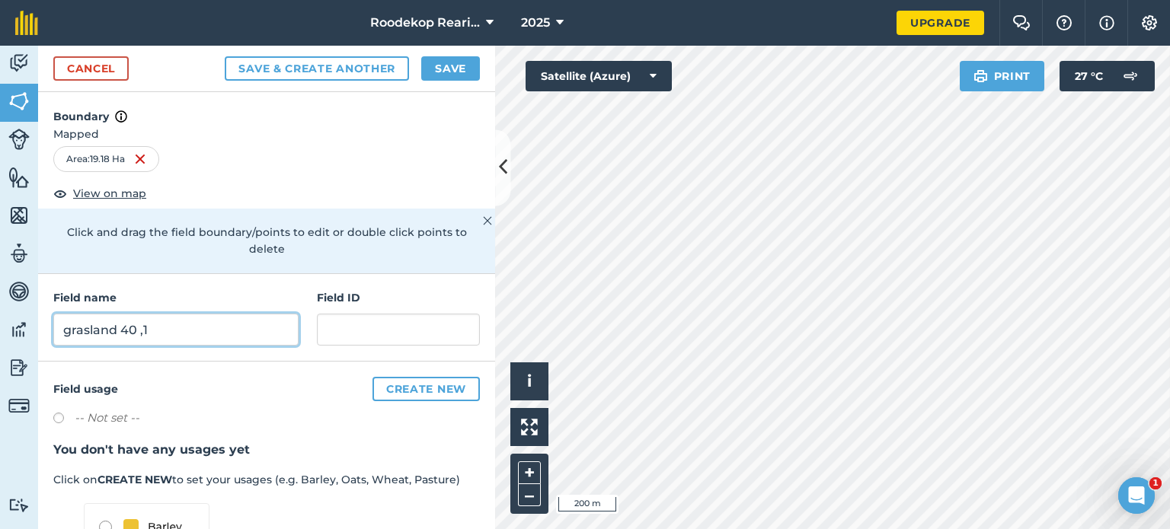
type input "grasland 40 ,1"
click at [458, 69] on button "Save" at bounding box center [450, 68] width 59 height 24
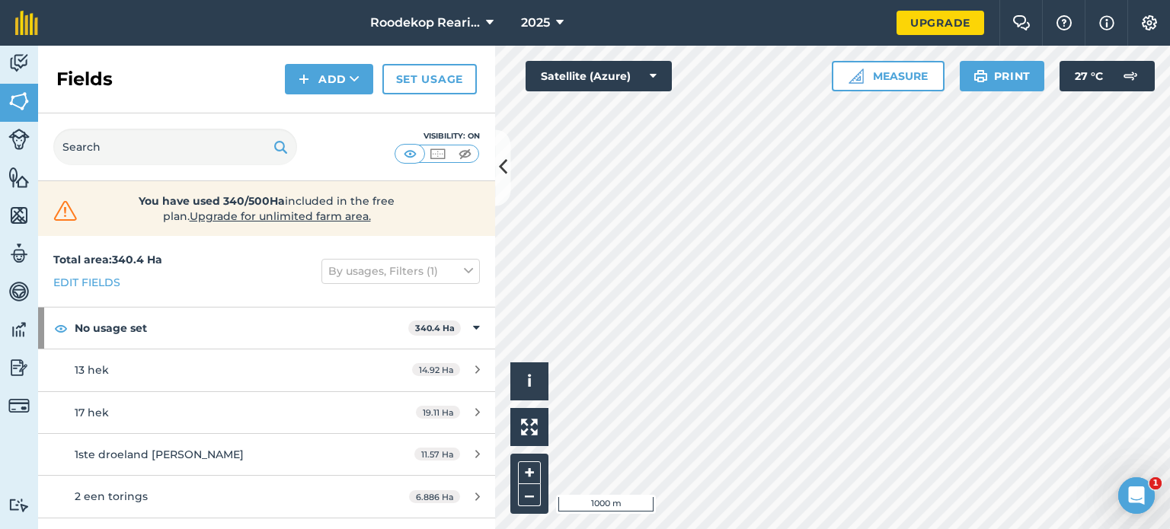
click at [752, 529] on html "Roodekop Rearing 2025 Upgrade Farm Chat Help Info Settings Map printing is not …" at bounding box center [585, 264] width 1170 height 529
click at [688, 529] on html "Roodekop Rearing 2025 Upgrade Farm Chat Help Info Settings Map printing is not …" at bounding box center [585, 264] width 1170 height 529
drag, startPoint x: 180, startPoint y: 299, endPoint x: 263, endPoint y: 247, distance: 97.2
click at [263, 247] on div "Total area : 340.4 Ha Edit fields By usages, Filters (1)" at bounding box center [266, 271] width 457 height 71
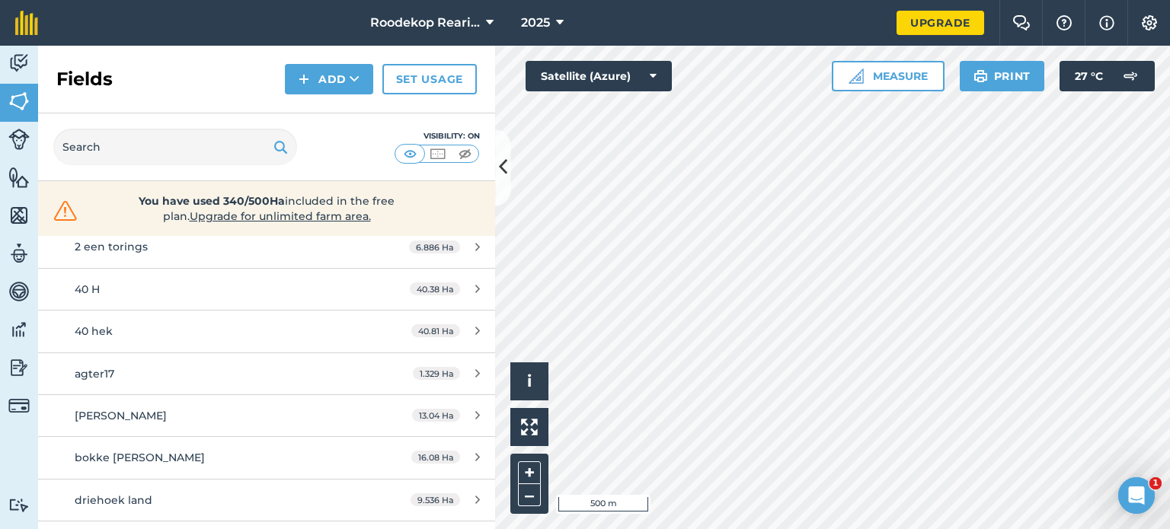
scroll to position [242, 0]
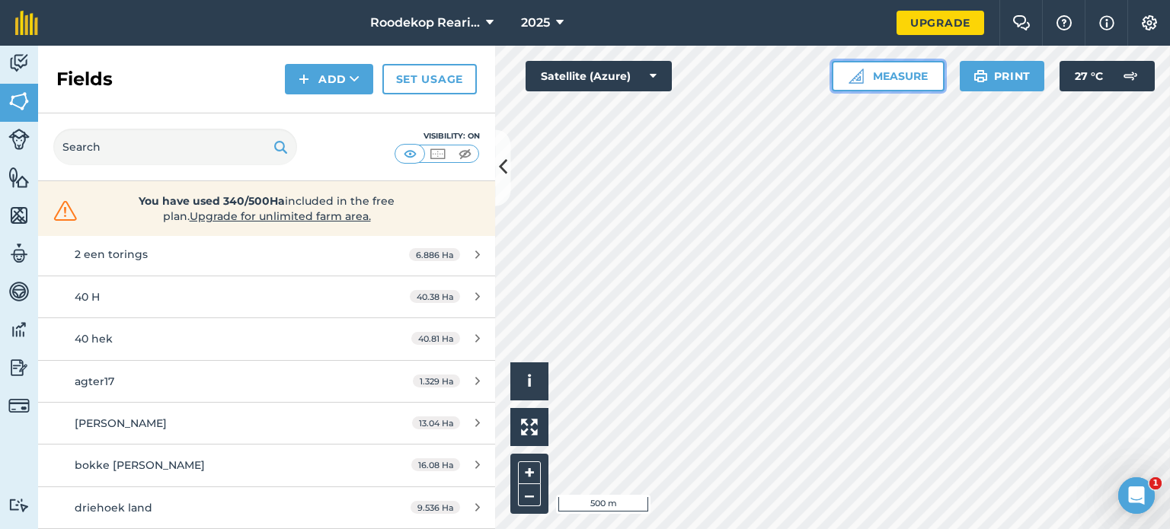
click at [889, 82] on button "Measure" at bounding box center [888, 76] width 113 height 30
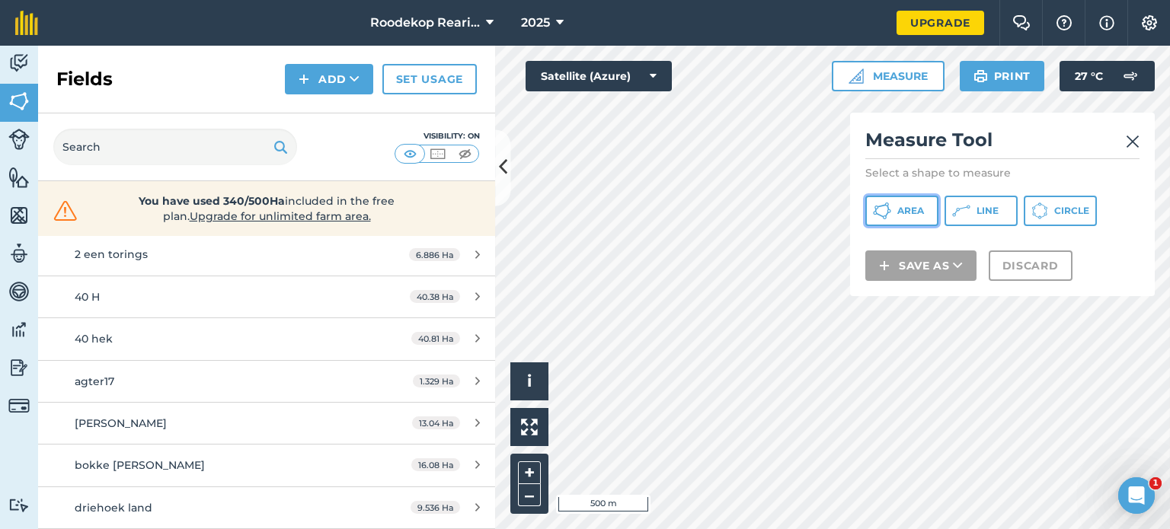
click at [894, 204] on button "Area" at bounding box center [901, 211] width 73 height 30
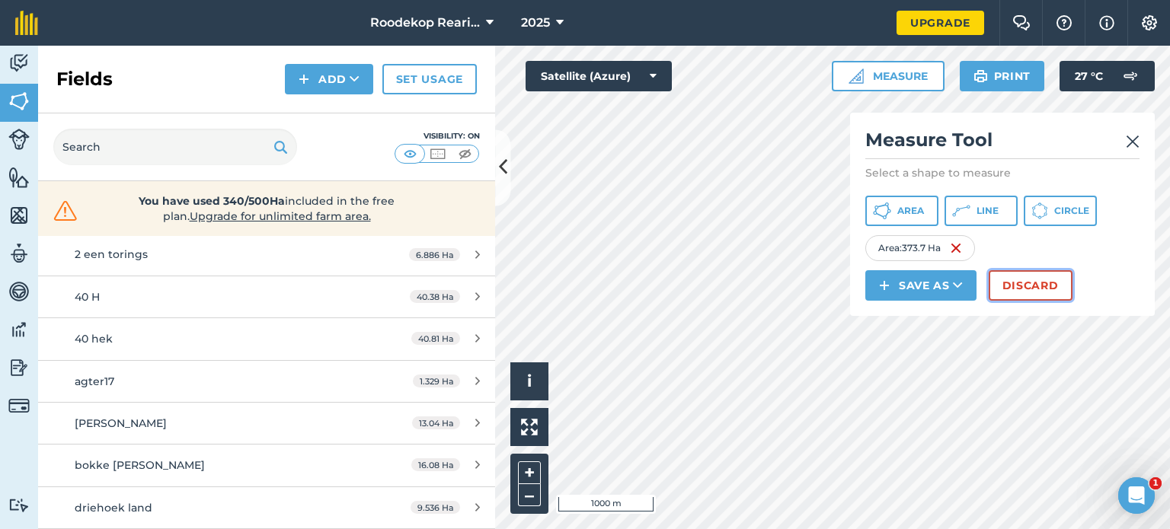
click at [1000, 276] on button "Discard" at bounding box center [1030, 285] width 84 height 30
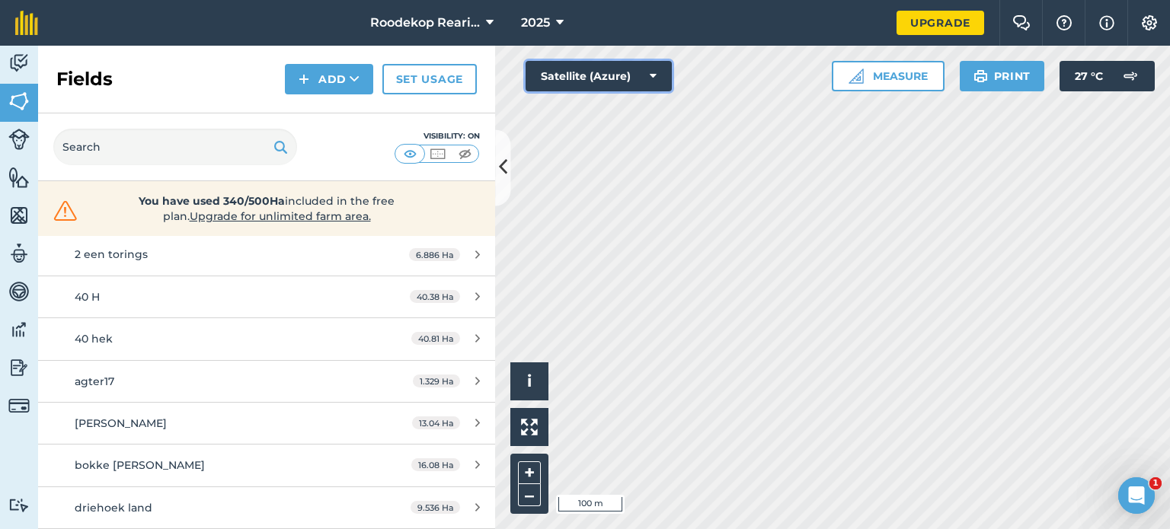
click at [643, 71] on button "Satellite (Azure)" at bounding box center [598, 76] width 146 height 30
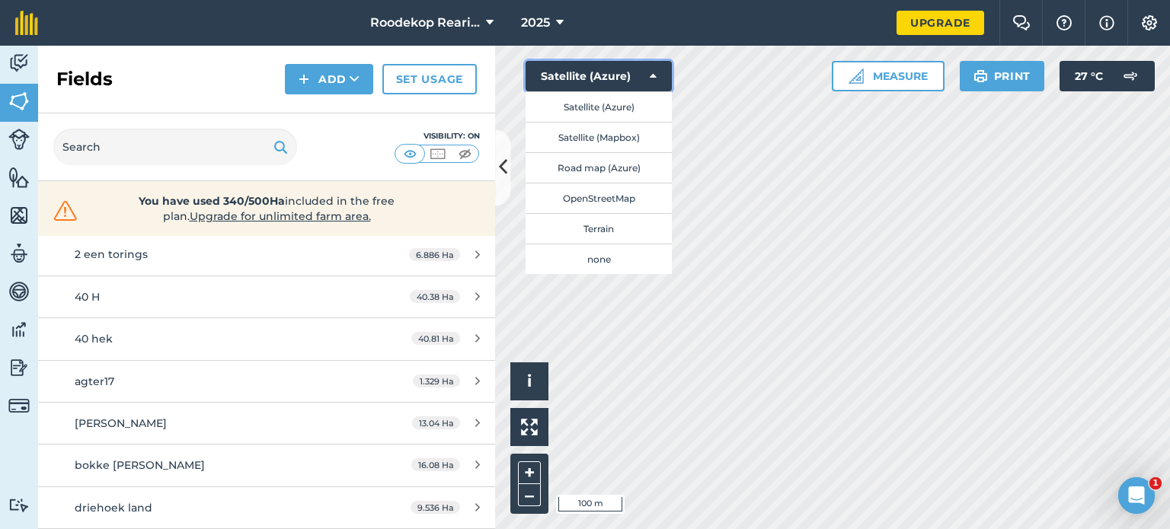
click at [656, 66] on button "Satellite (Azure)" at bounding box center [598, 76] width 146 height 30
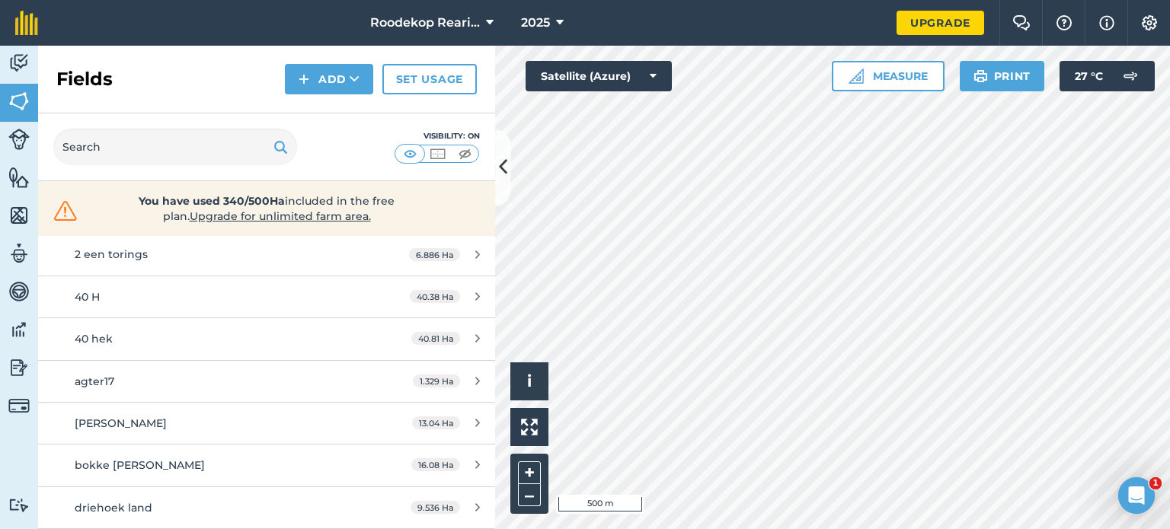
click at [899, 529] on html "Roodekop Rearing 2025 Upgrade Farm Chat Help Info Settings Map printing is not …" at bounding box center [585, 264] width 1170 height 529
